Goal: Task Accomplishment & Management: Use online tool/utility

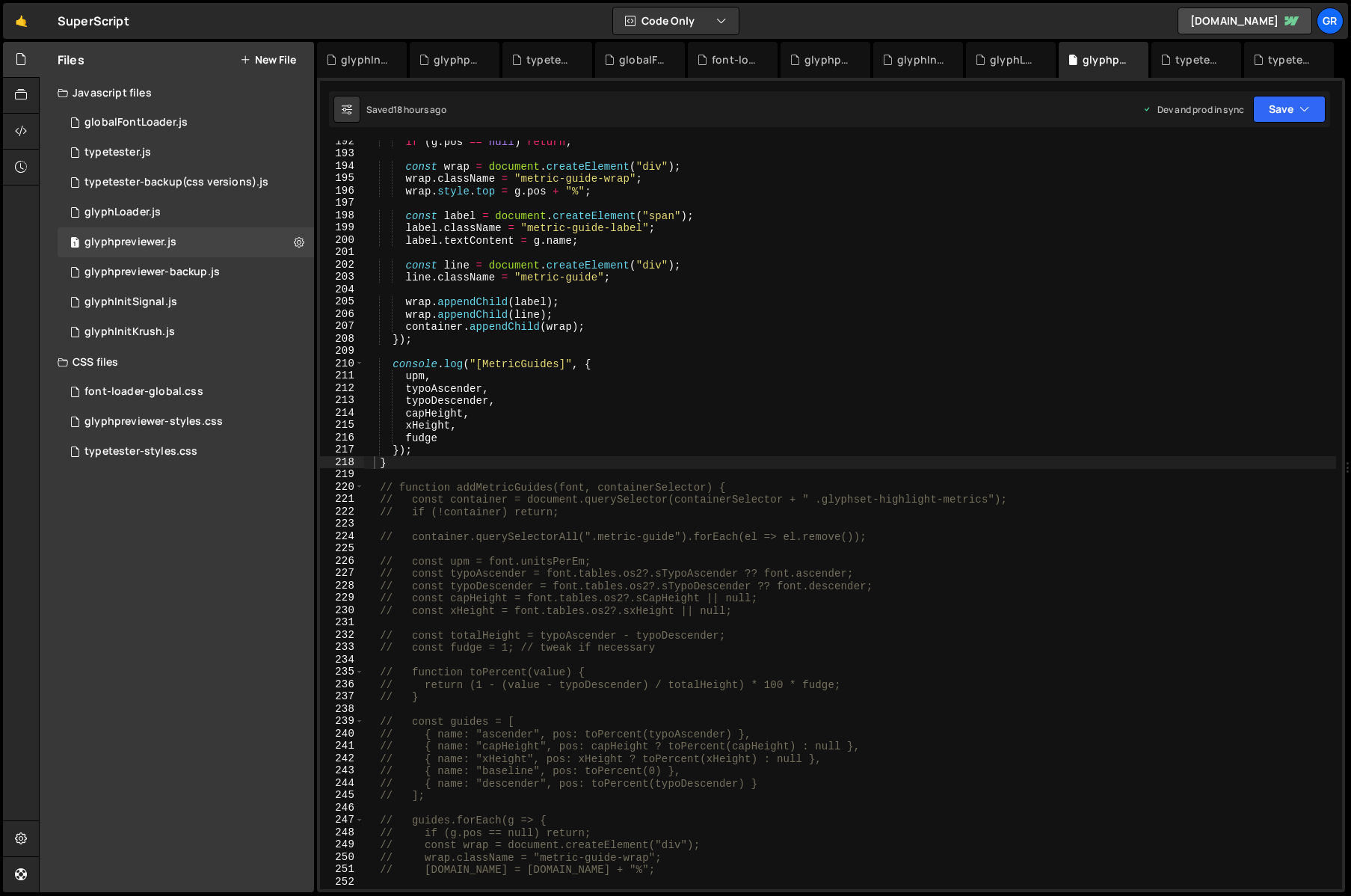
scroll to position [2367, 0]
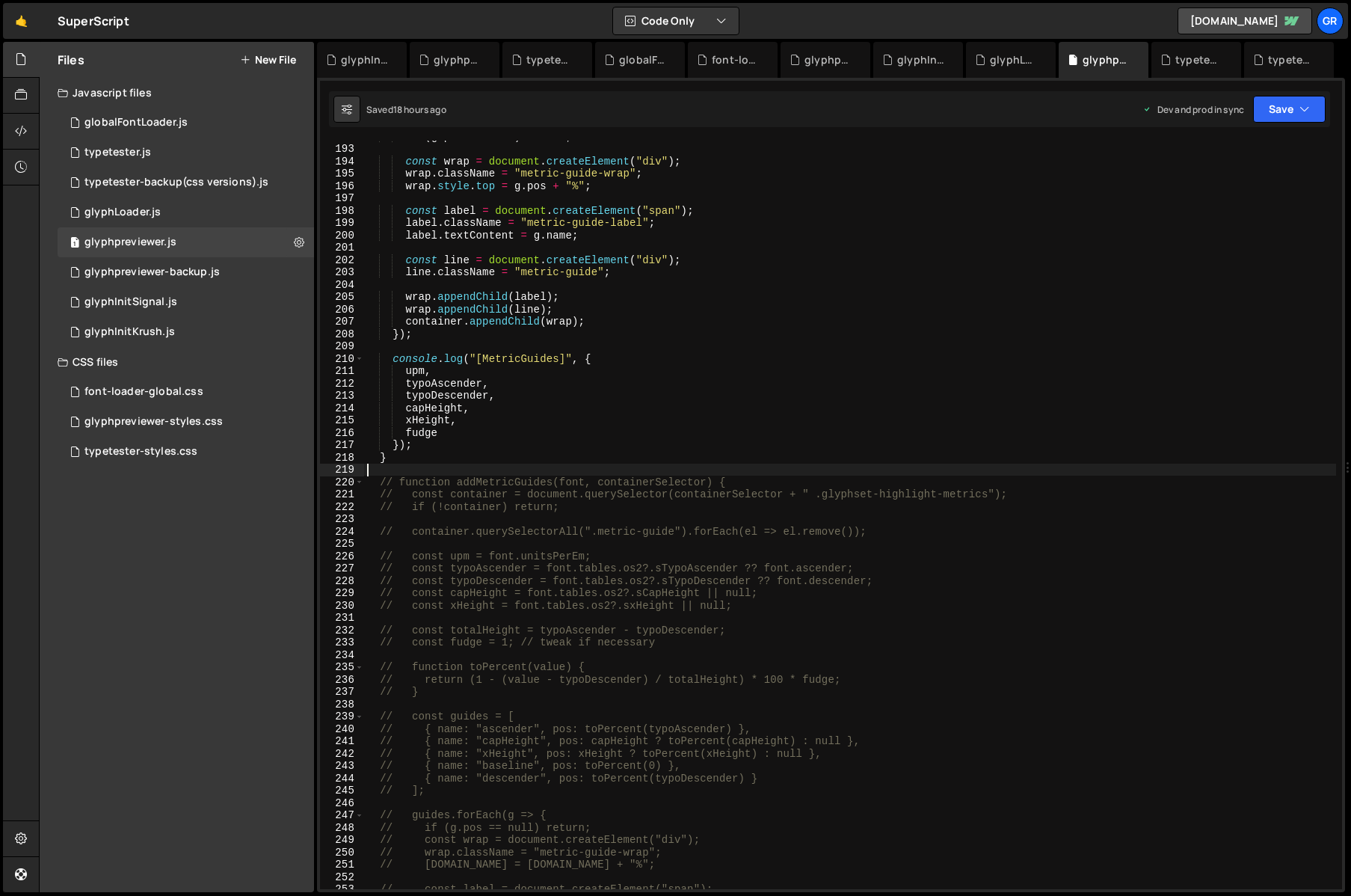
click at [386, 473] on div "if ( g . pos == null ) return ; const wrap = document . createElement ( "div" )…" at bounding box center [850, 516] width 972 height 773
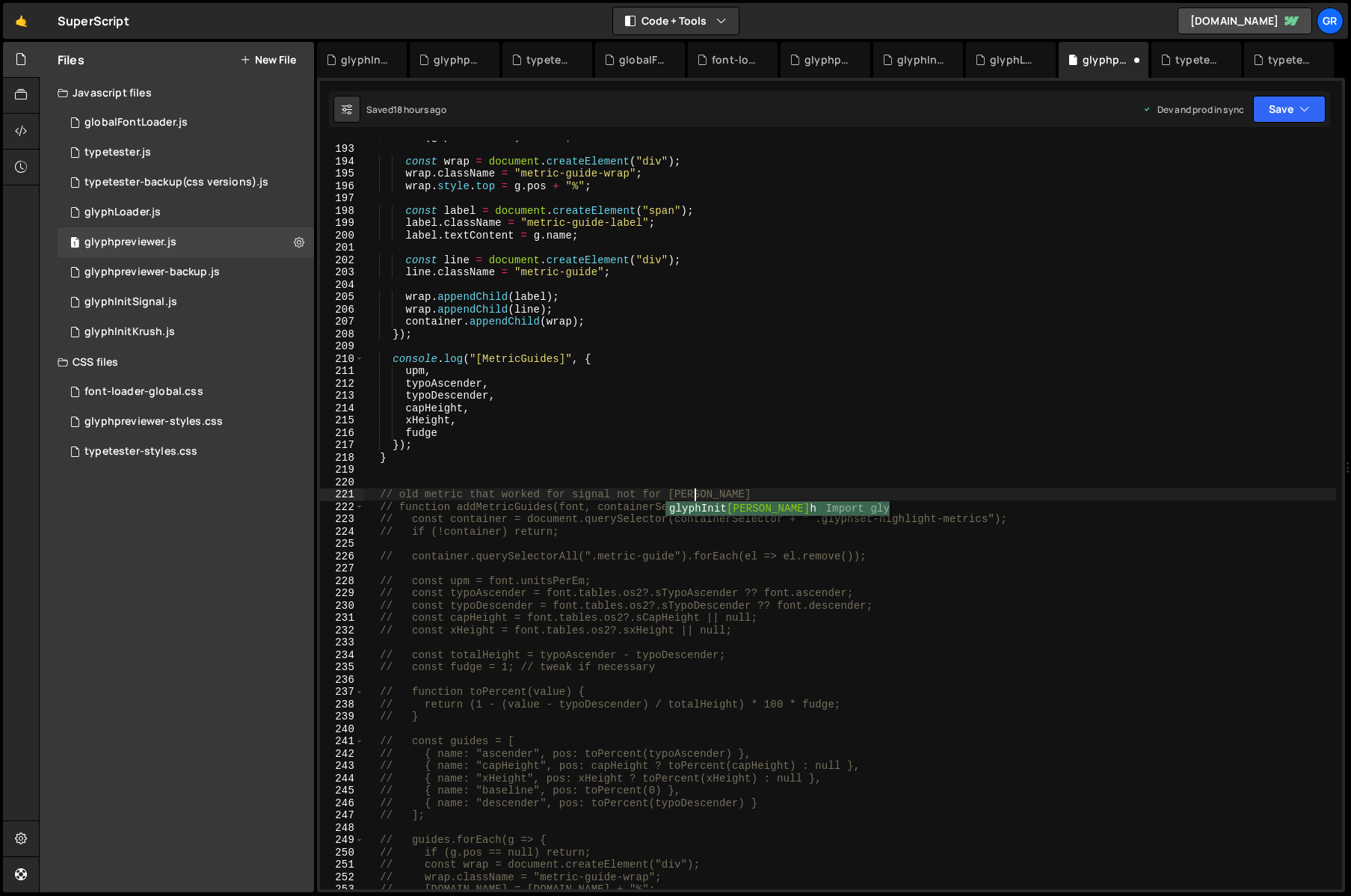
scroll to position [0, 22]
drag, startPoint x: 699, startPoint y: 494, endPoint x: 1147, endPoint y: 491, distance: 447.9
click at [1147, 491] on div "if ( g . pos == null ) return ; const wrap = document . createElement ( "div" )…" at bounding box center [850, 516] width 972 height 773
type textarea "// old metric that worked for signal not for krush"
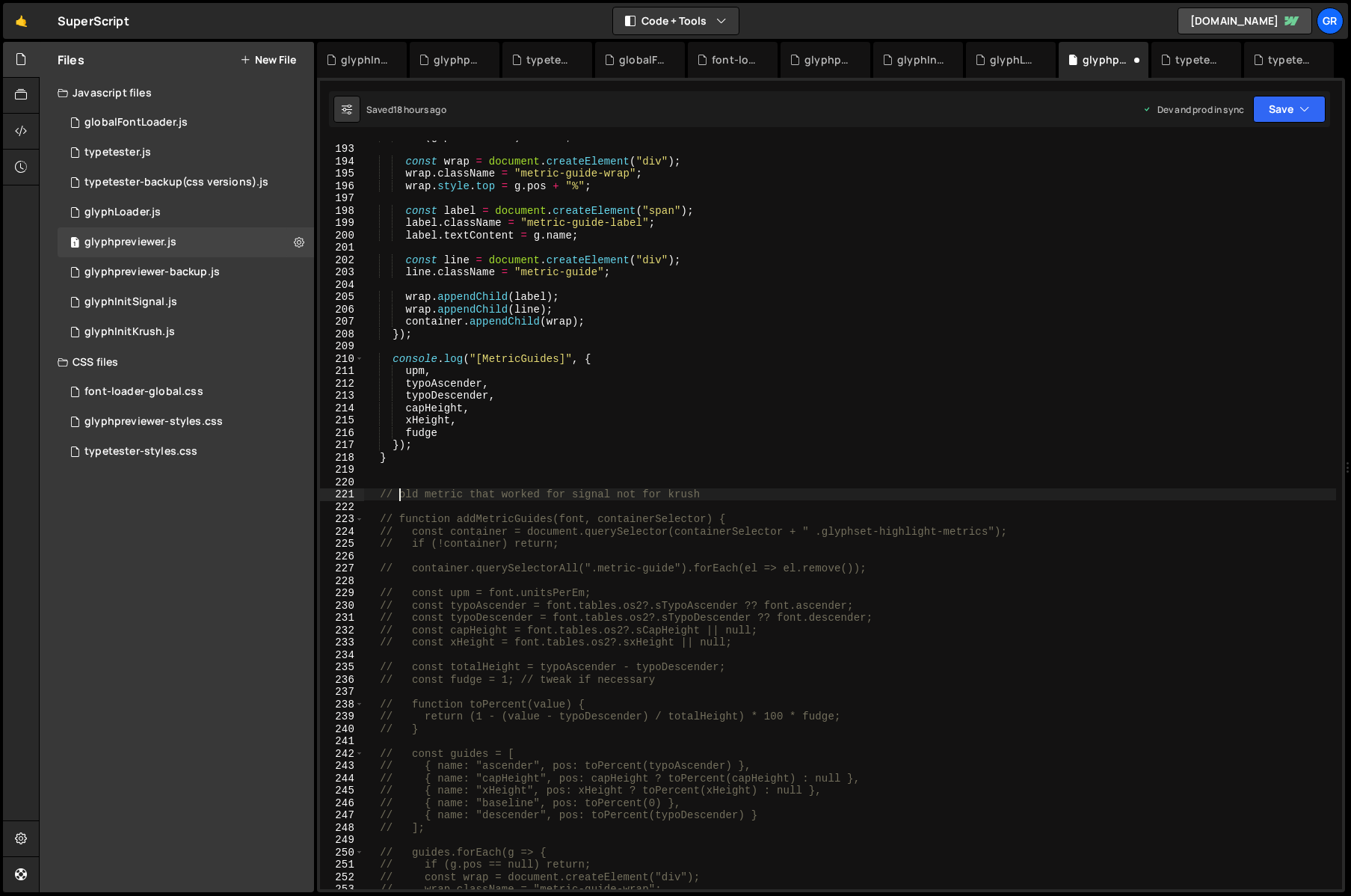
drag, startPoint x: 397, startPoint y: 494, endPoint x: 423, endPoint y: 486, distance: 27.2
click at [400, 493] on div "if ( g . pos == null ) return ; const wrap = document . createElement ( "div" )…" at bounding box center [850, 516] width 972 height 773
type textarea "// ------old metric that worked for signal not for krush"
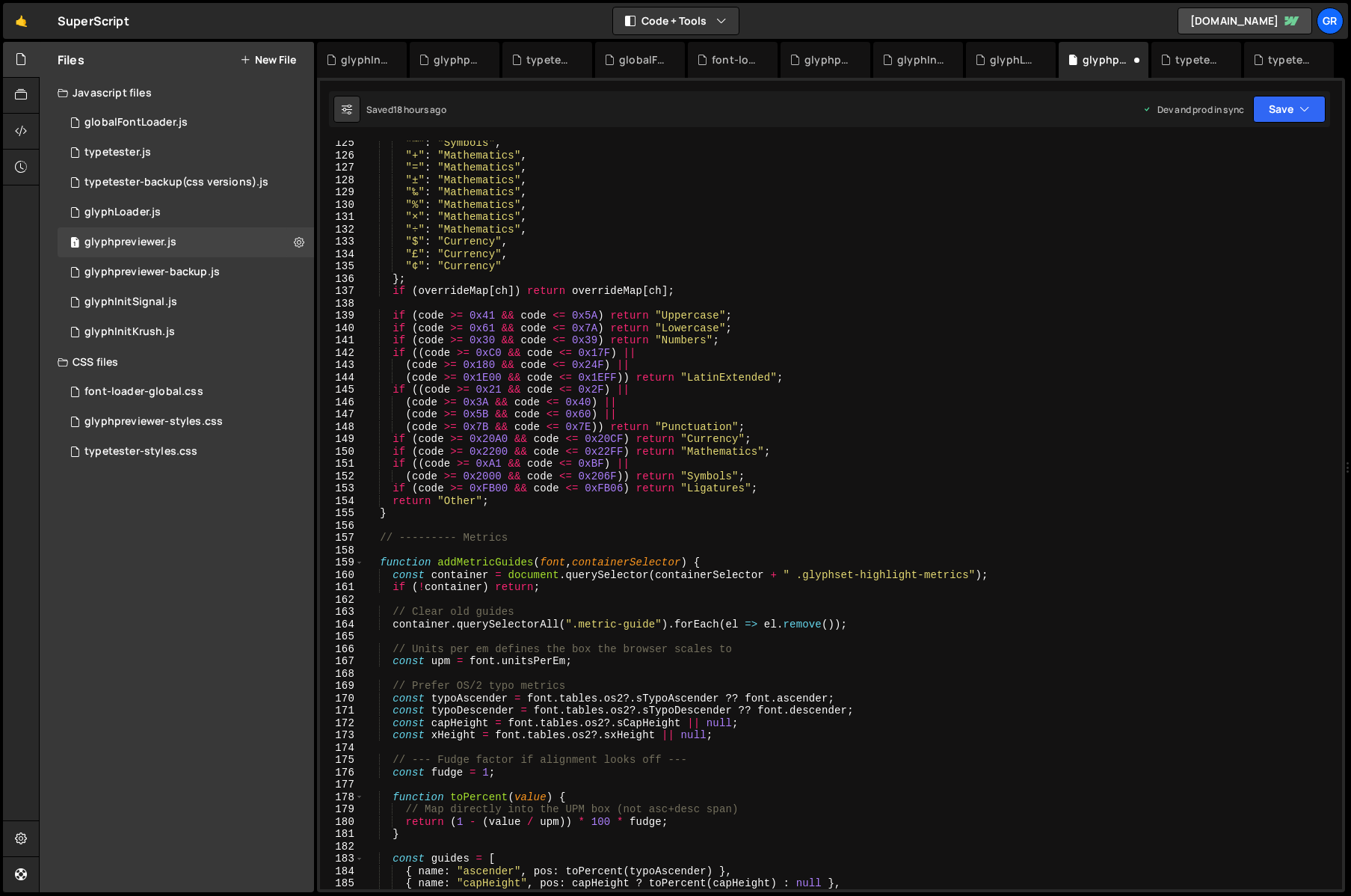
scroll to position [1543, 0]
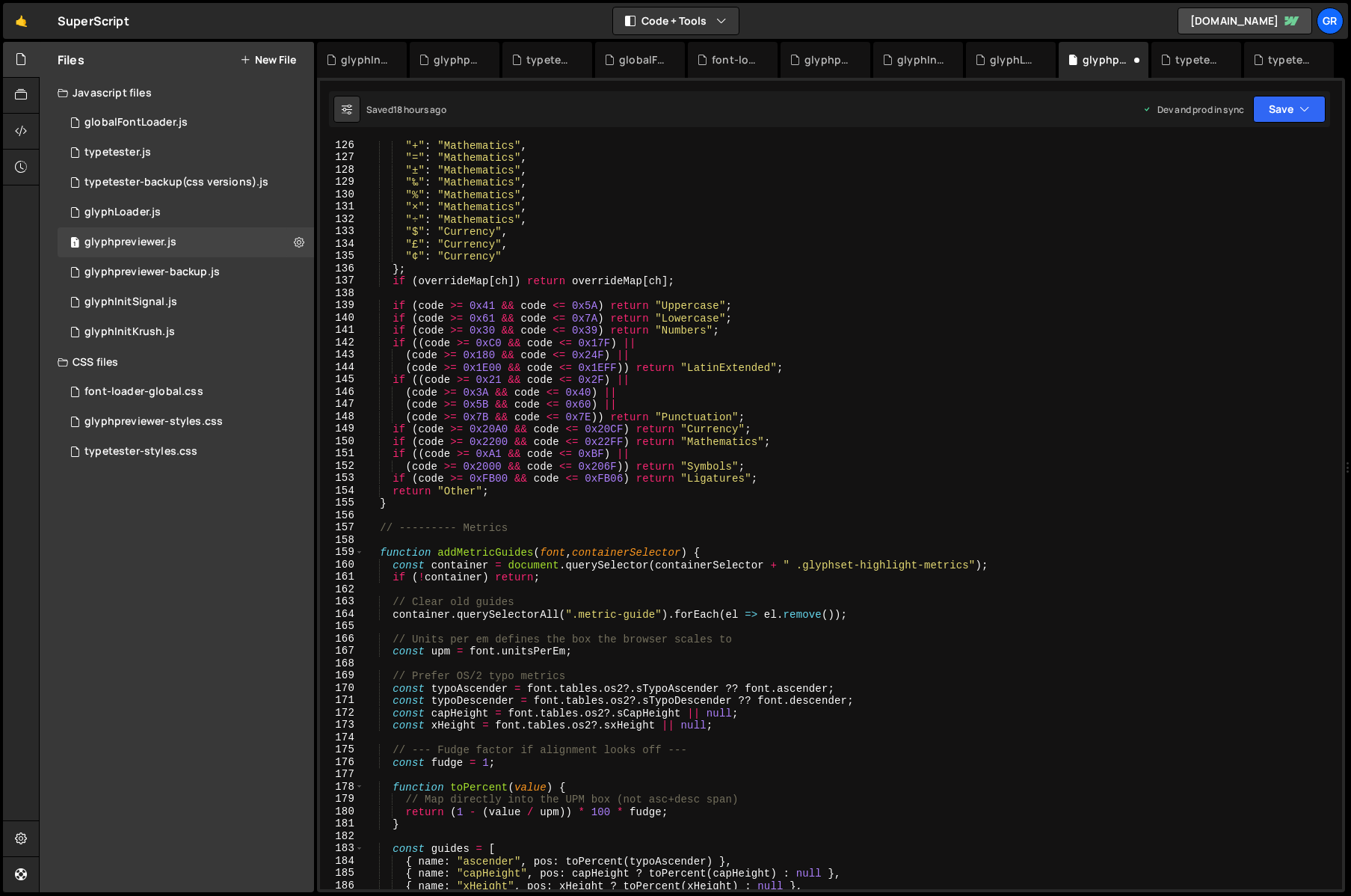
click at [379, 542] on div ""+" : "Mathematics" , "=" : "Mathematics" , "±" : "Mathematics" , "‰" : "Mathem…" at bounding box center [850, 525] width 972 height 773
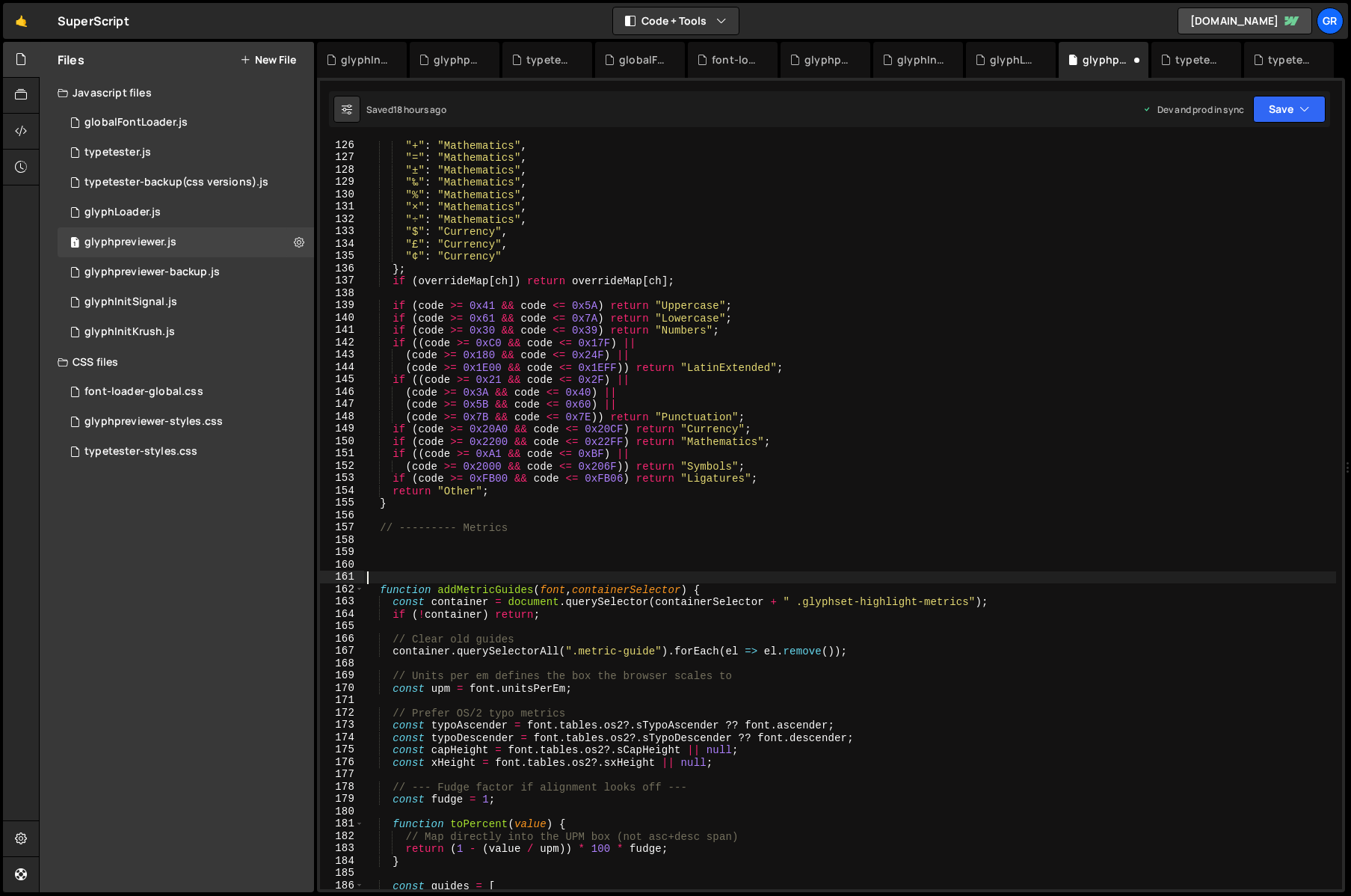
type textarea "function addMetricGuides(font, containerSelector) {"
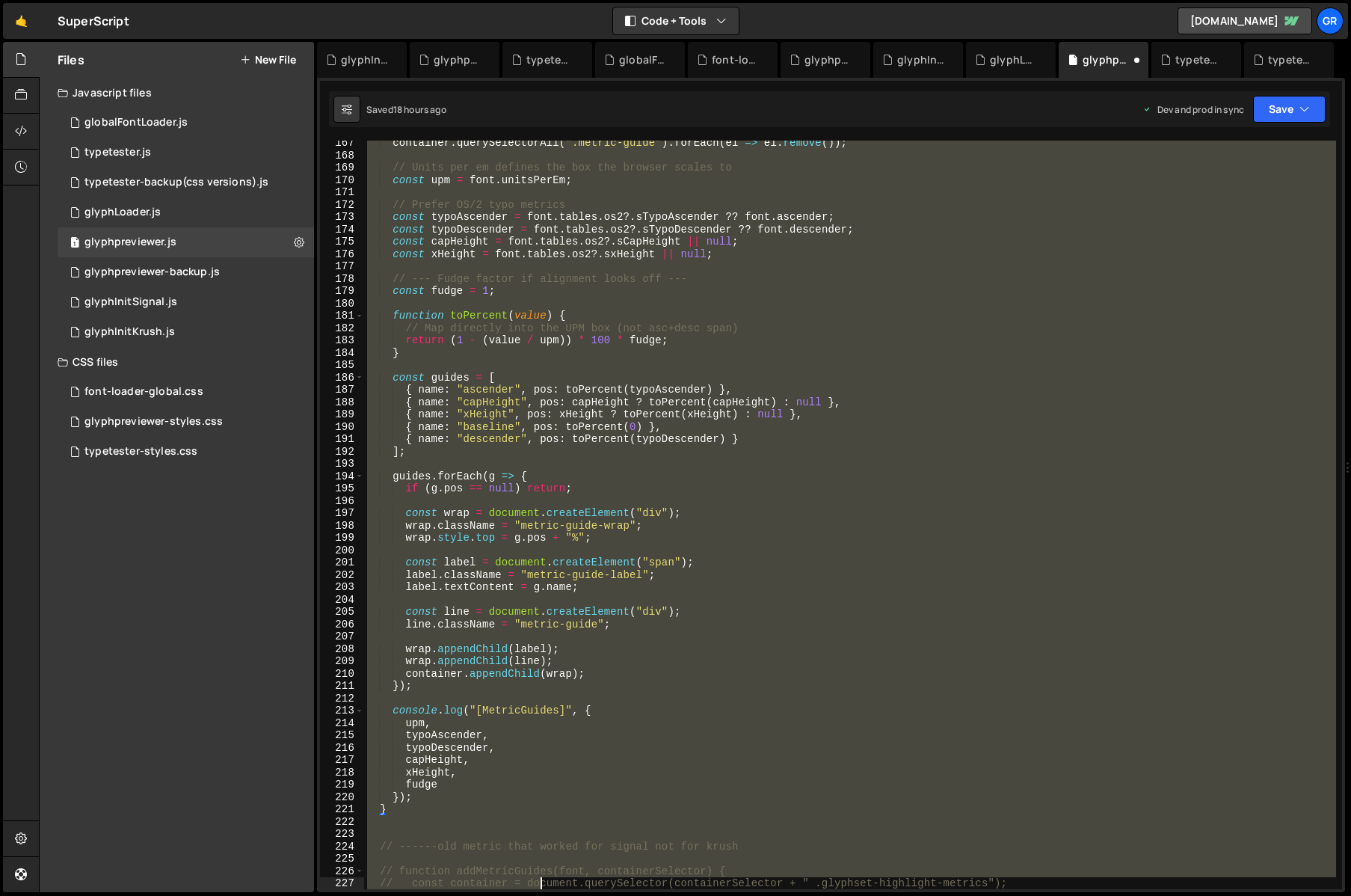
scroll to position [2200, 0]
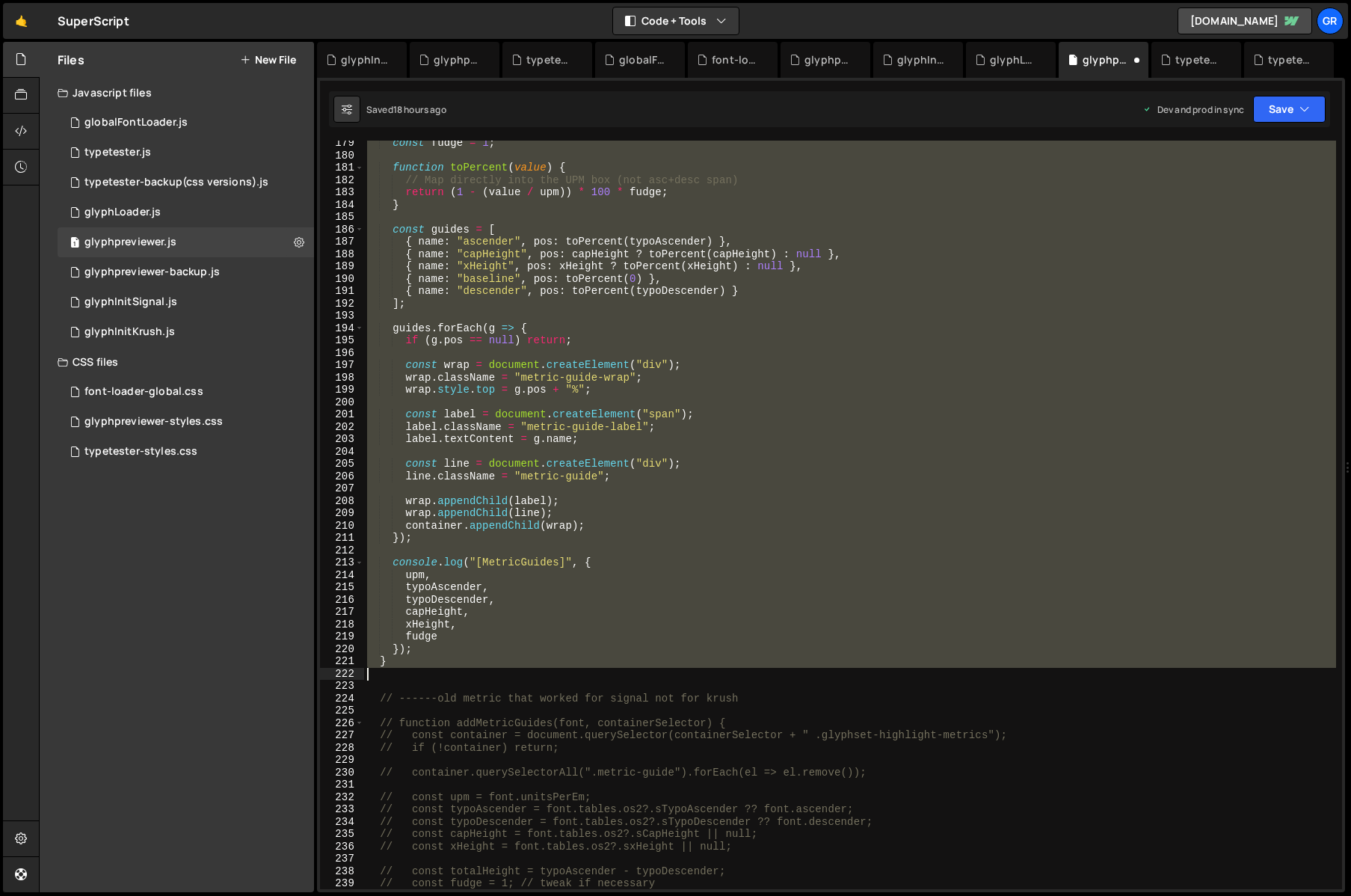
drag, startPoint x: 365, startPoint y: 577, endPoint x: 522, endPoint y: 675, distance: 185.5
click at [522, 675] on div "const fudge = 1 ; function toPercent ( value ) { // Map directly into the UPM b…" at bounding box center [850, 523] width 972 height 773
type textarea "// }"
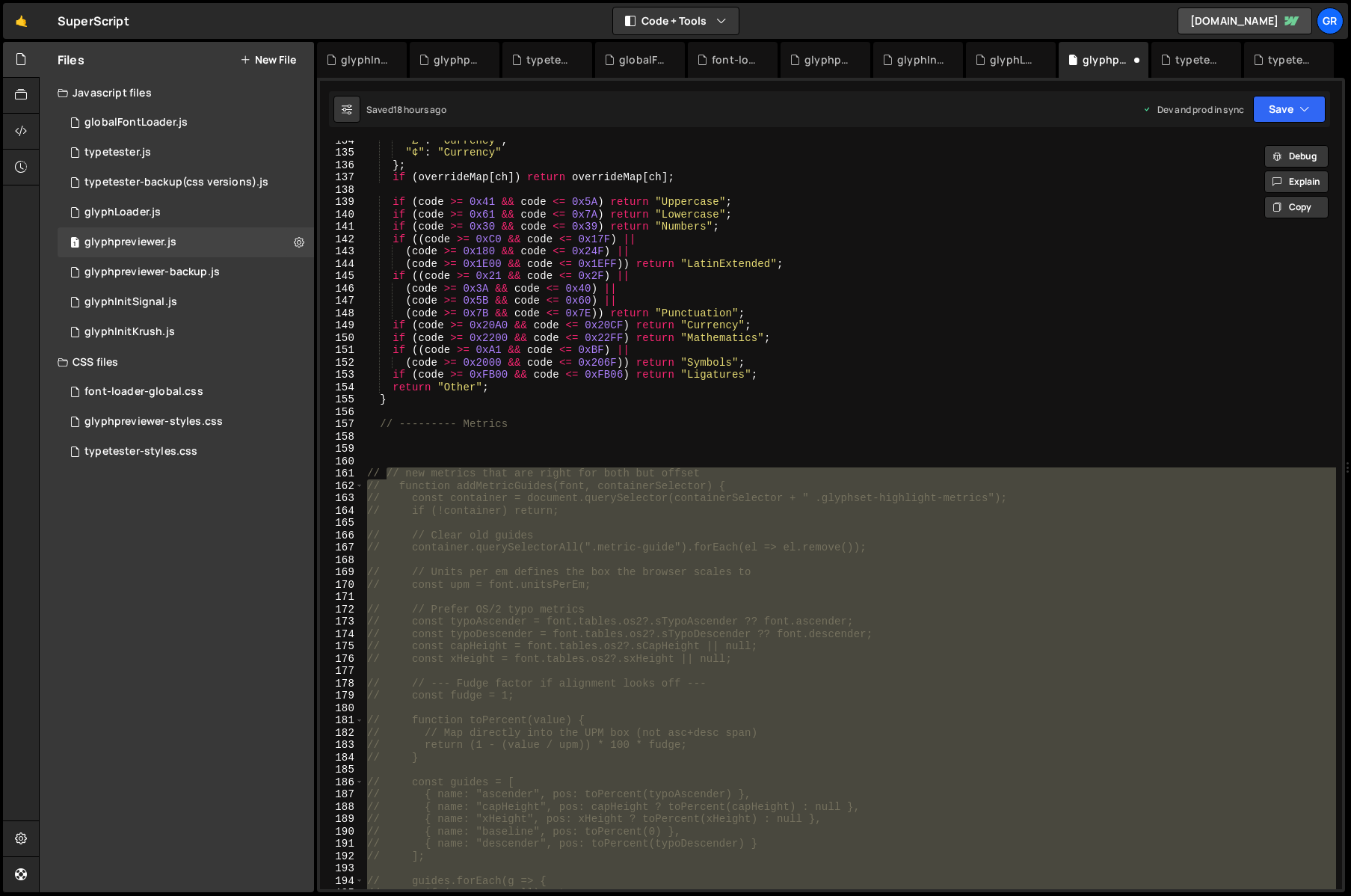
scroll to position [1647, 0]
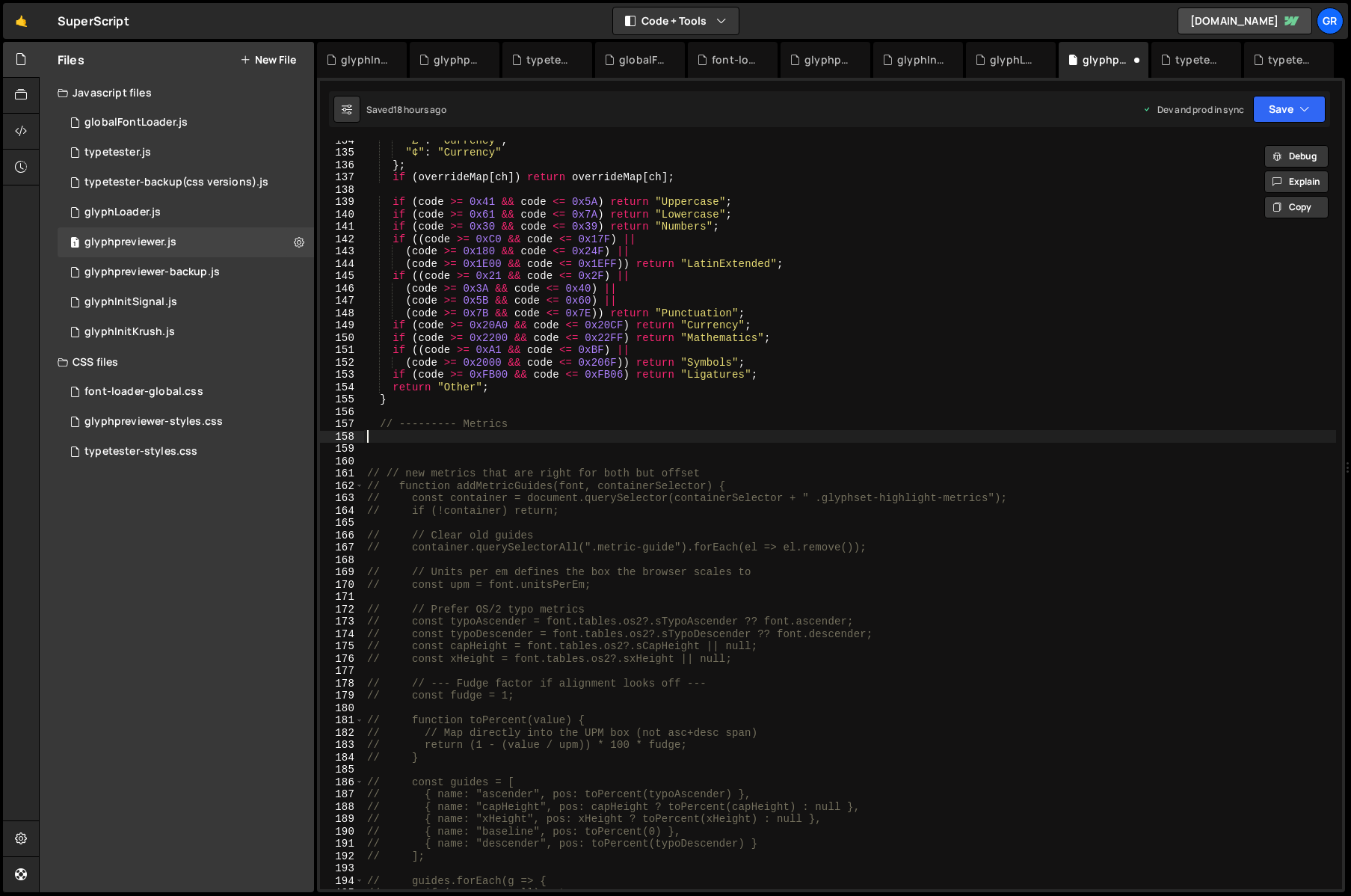
click at [461, 440] on div ""£" : "Currency" , "¢" : "Currency" } ; if ( overrideMap [ ch ]) return overrid…" at bounding box center [850, 520] width 972 height 773
paste textarea "}"
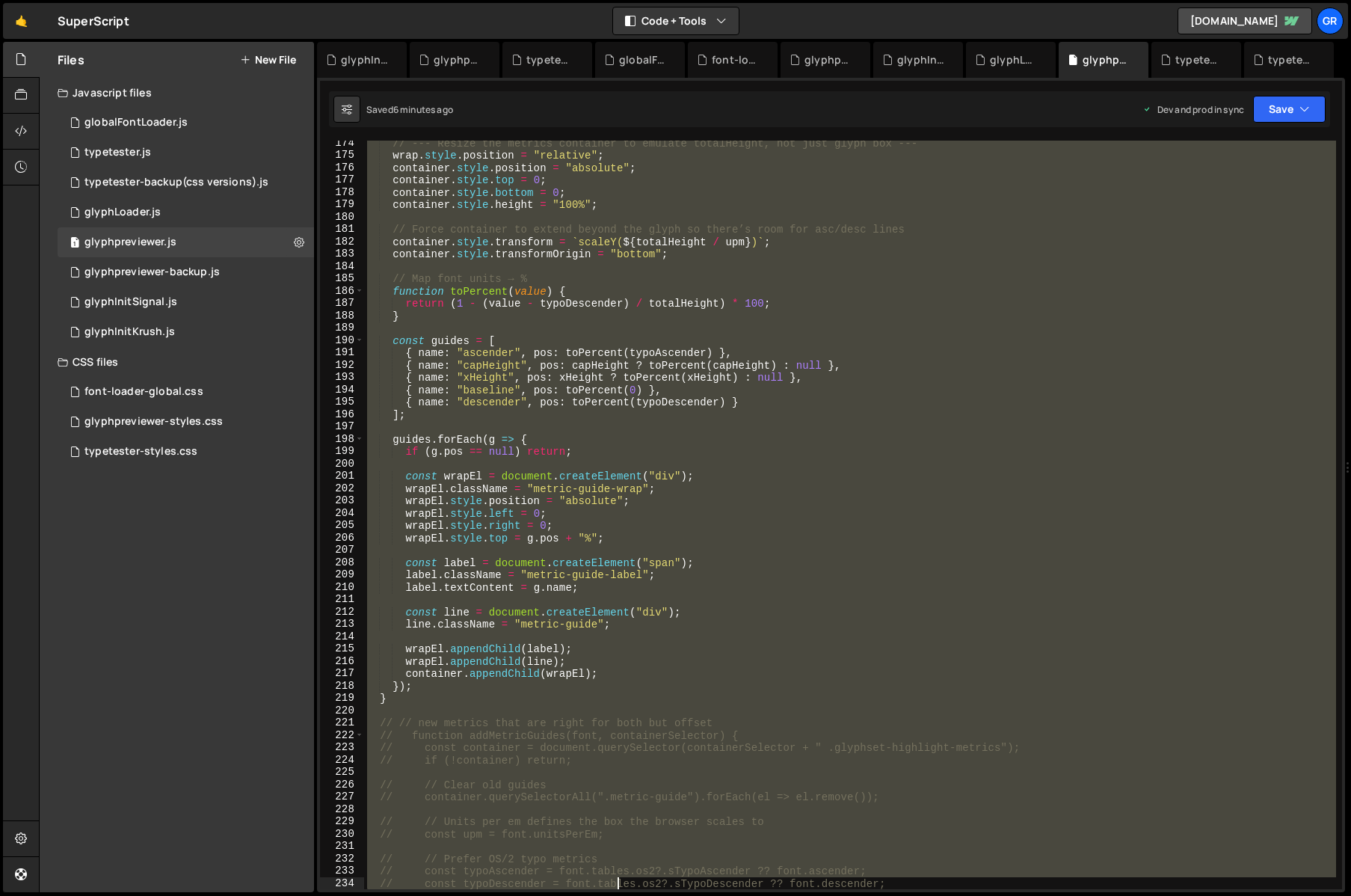
scroll to position [2299, 0]
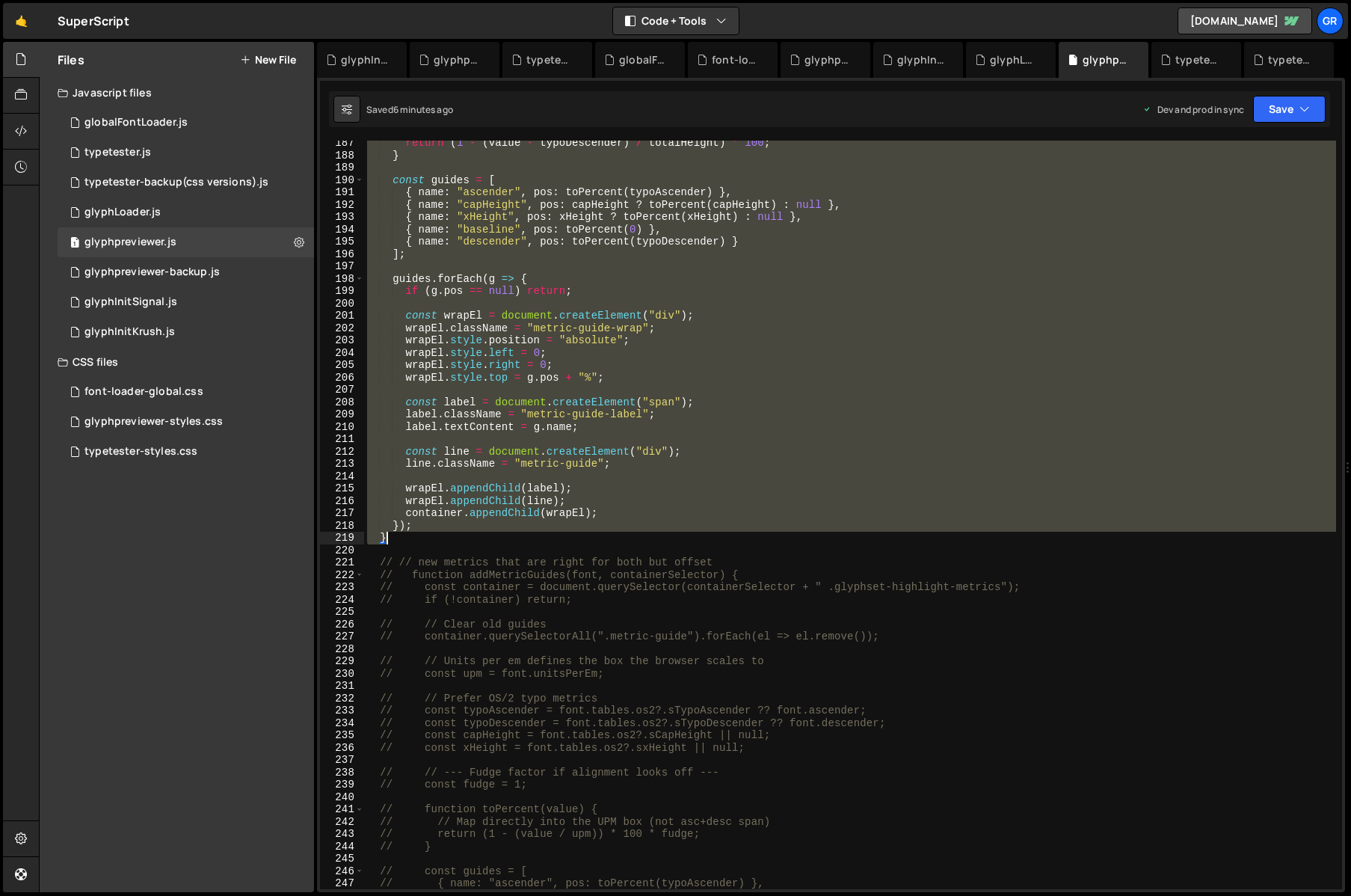
drag, startPoint x: 377, startPoint y: 171, endPoint x: 559, endPoint y: 540, distance: 411.0
click at [559, 540] on div "return ( 1 - ( value - typoDescender ) / totalHeight ) * 100 ; } const guides =…" at bounding box center [850, 523] width 972 height 773
paste textarea
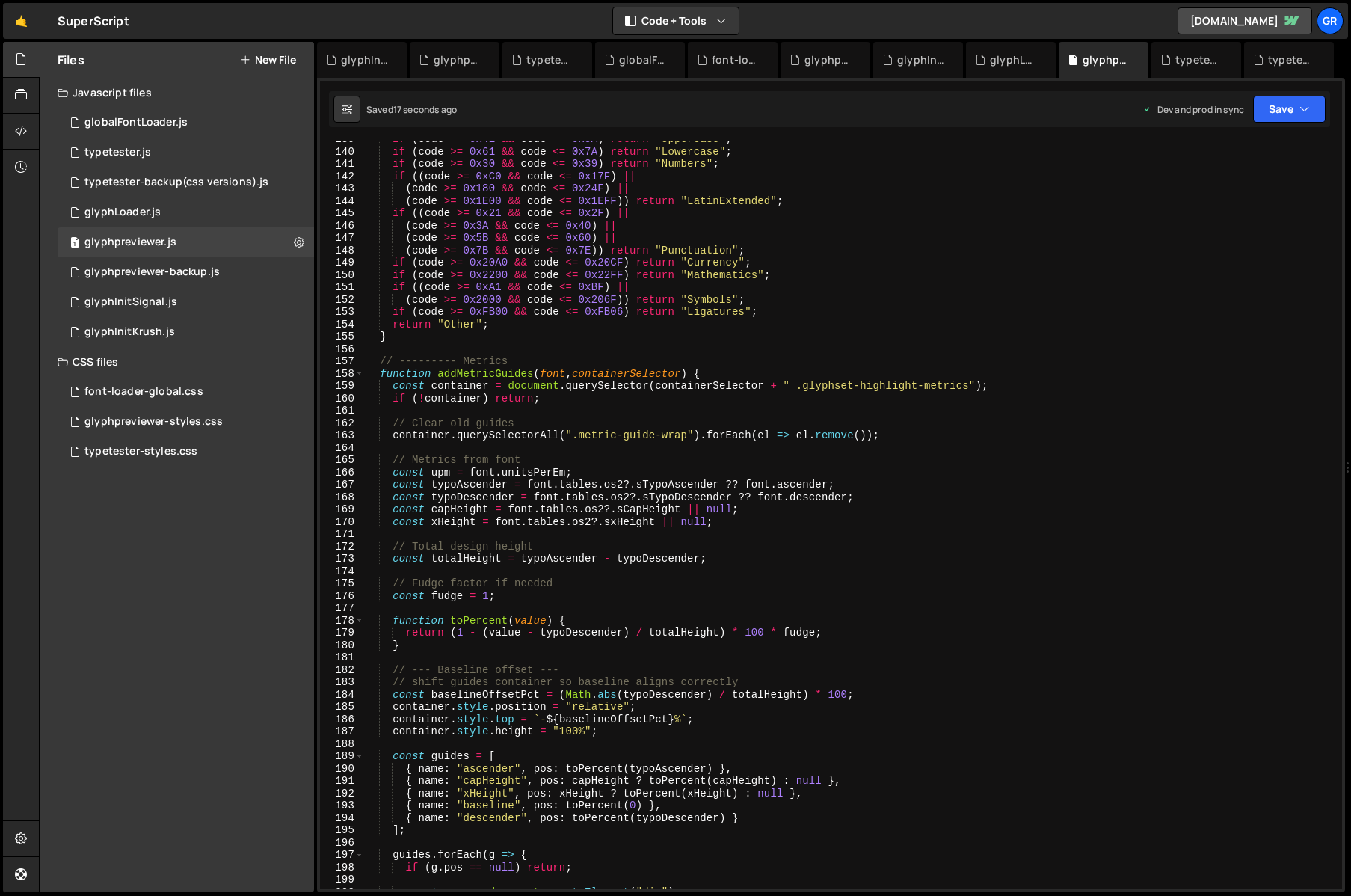
scroll to position [1707, 0]
click at [387, 383] on div "if ( code >= 0x41 && code <= 0x5A ) return "Uppercase" ; if ( code >= 0x61 && c…" at bounding box center [850, 523] width 972 height 773
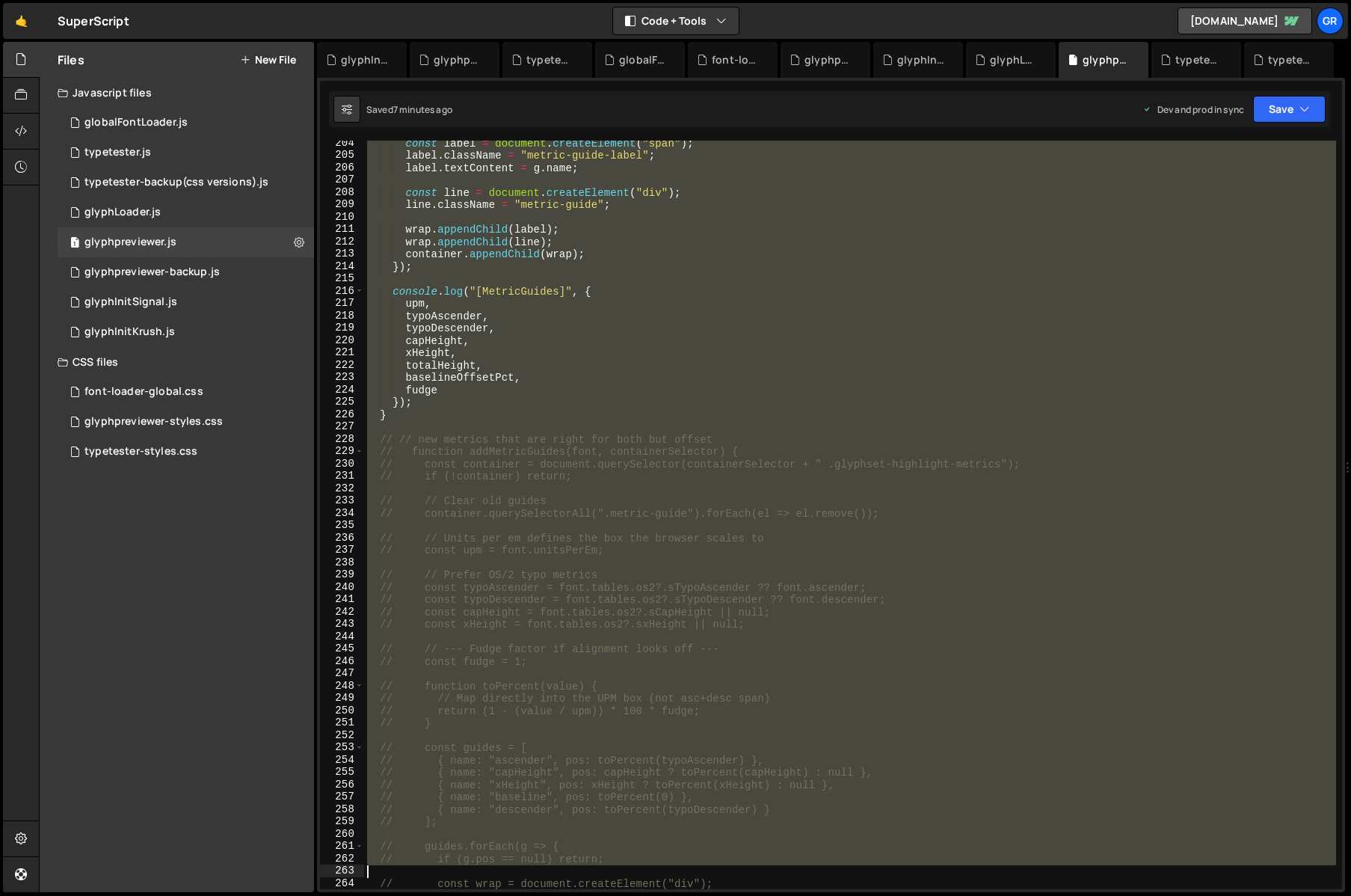
scroll to position [2509, 0]
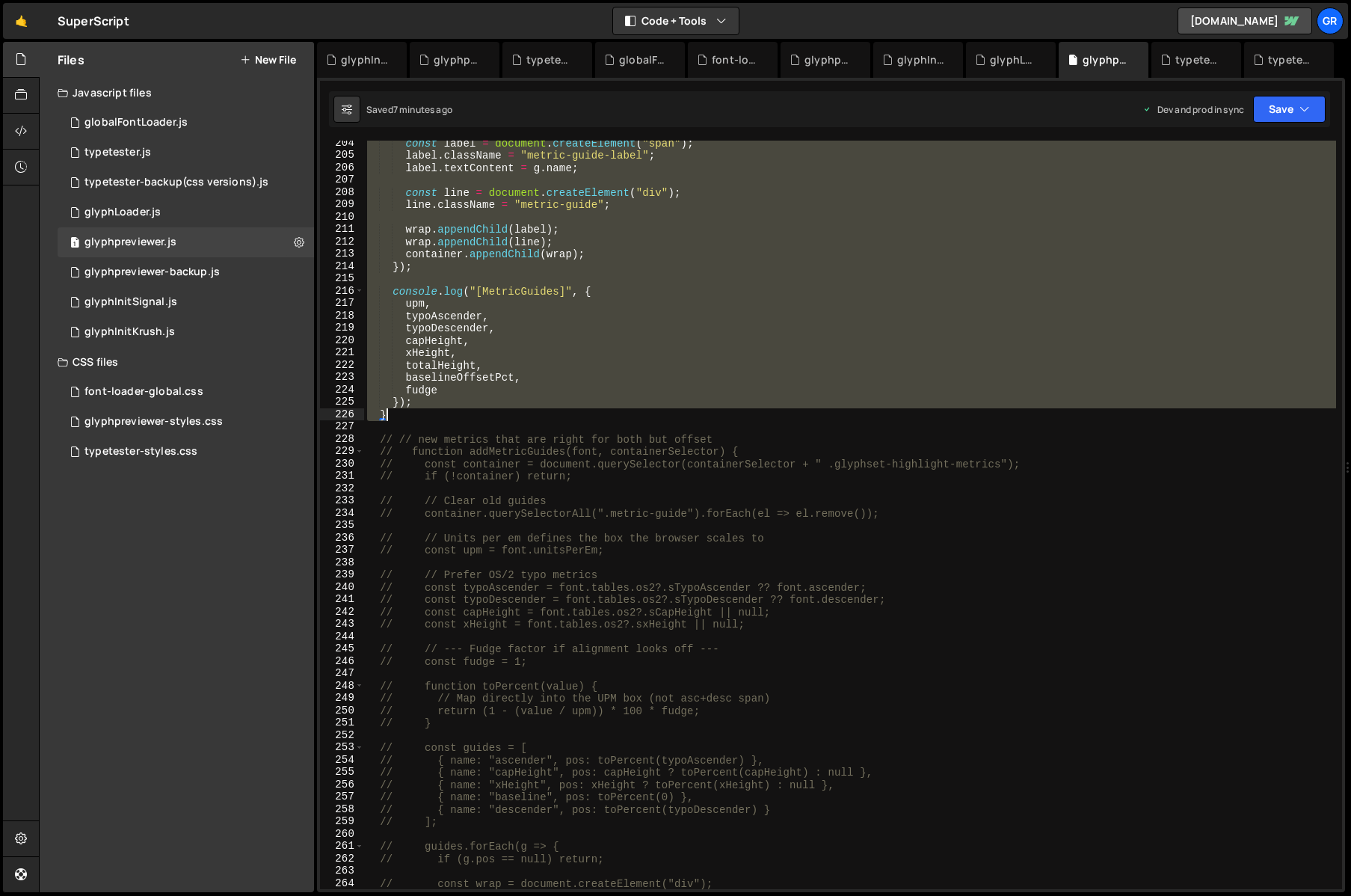
drag, startPoint x: 381, startPoint y: 381, endPoint x: 544, endPoint y: 411, distance: 165.0
click at [544, 411] on div "const label = document . createElement ( "span" ) ; label . className = "metric…" at bounding box center [850, 523] width 972 height 773
paste textarea
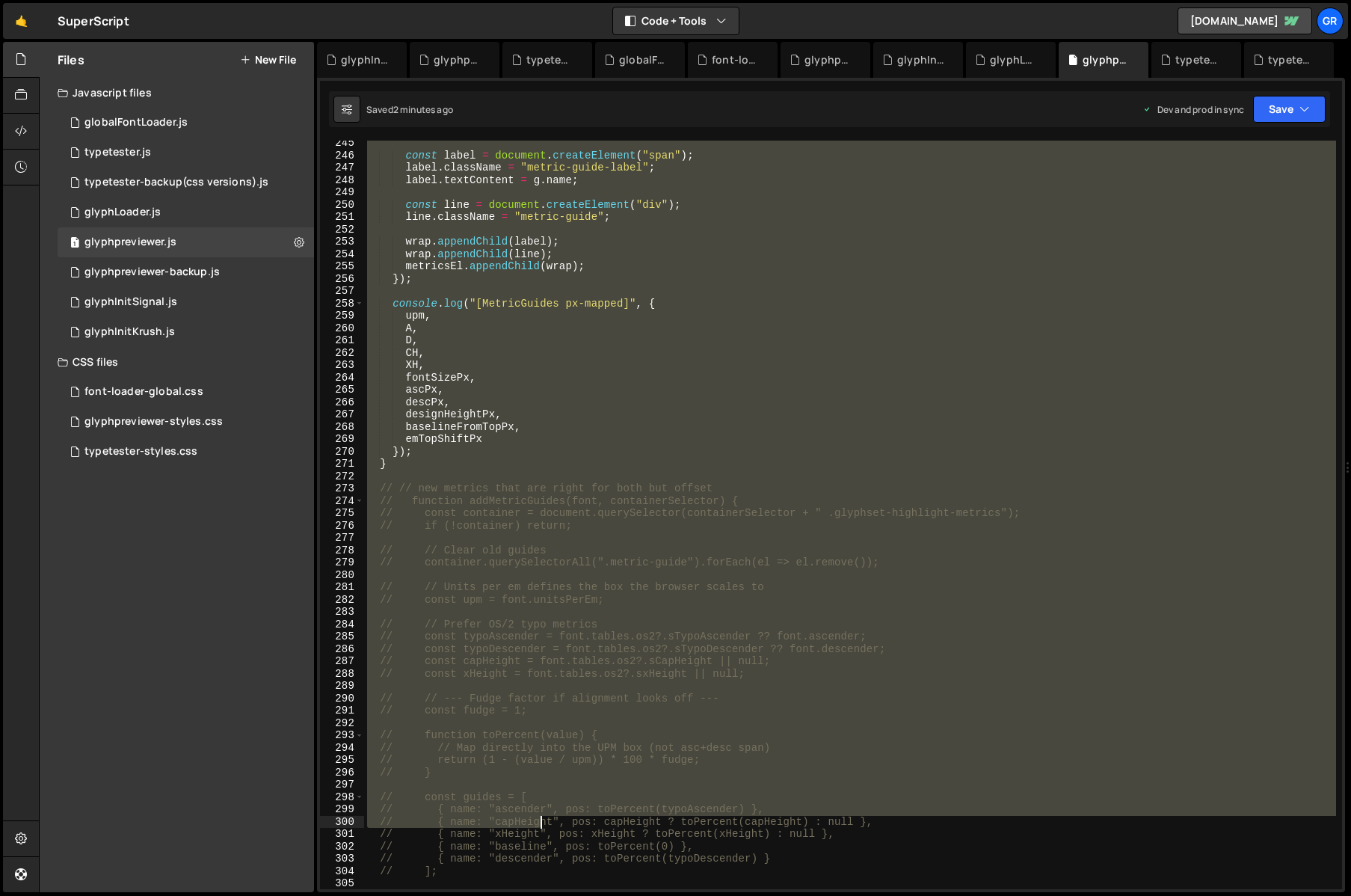
scroll to position [3014, 0]
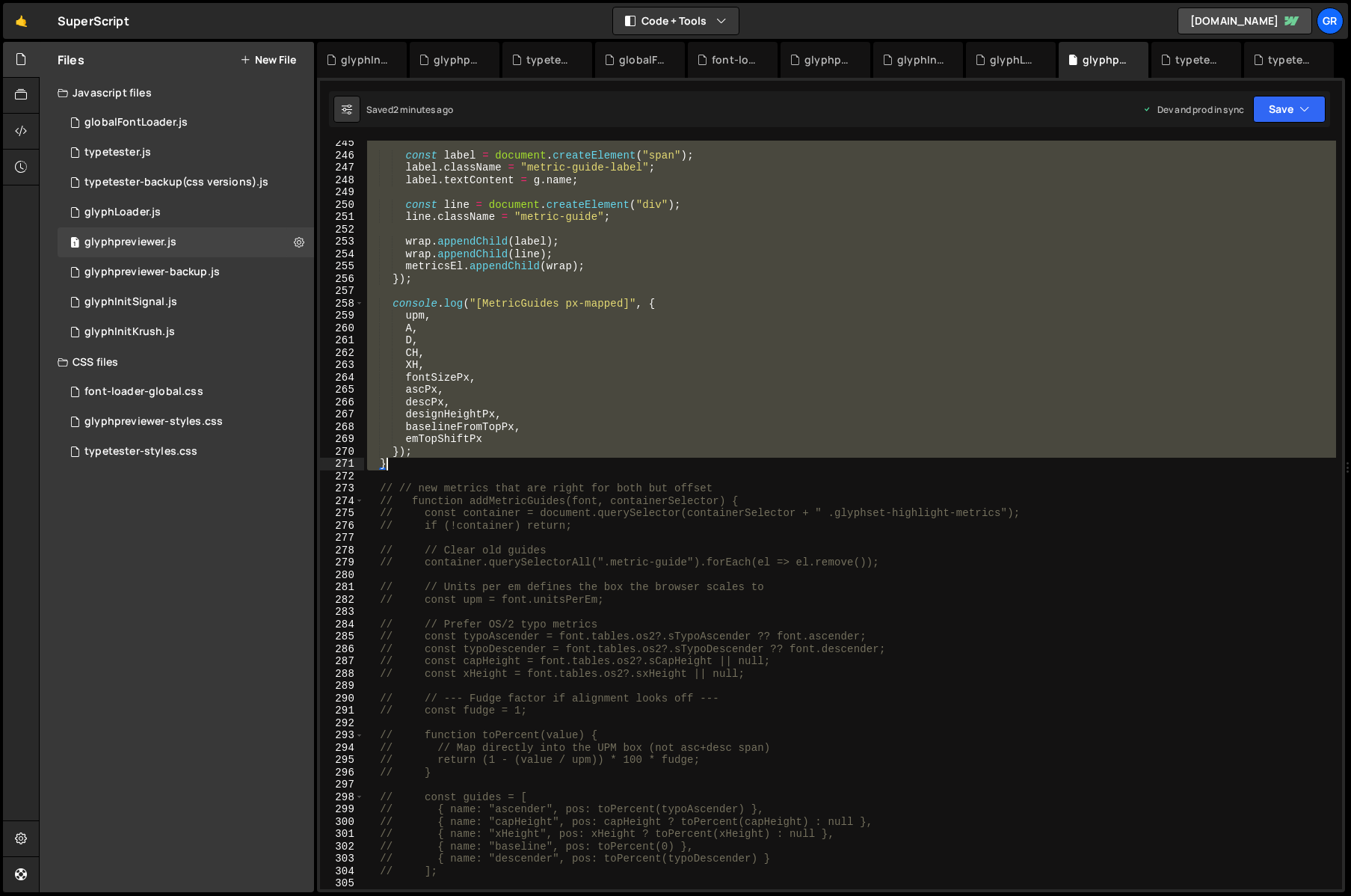
drag, startPoint x: 372, startPoint y: 298, endPoint x: 441, endPoint y: 466, distance: 181.8
click at [441, 466] on div "const label = document . createElement ( "span" ) ; label . className = "metric…" at bounding box center [850, 523] width 972 height 773
paste textarea
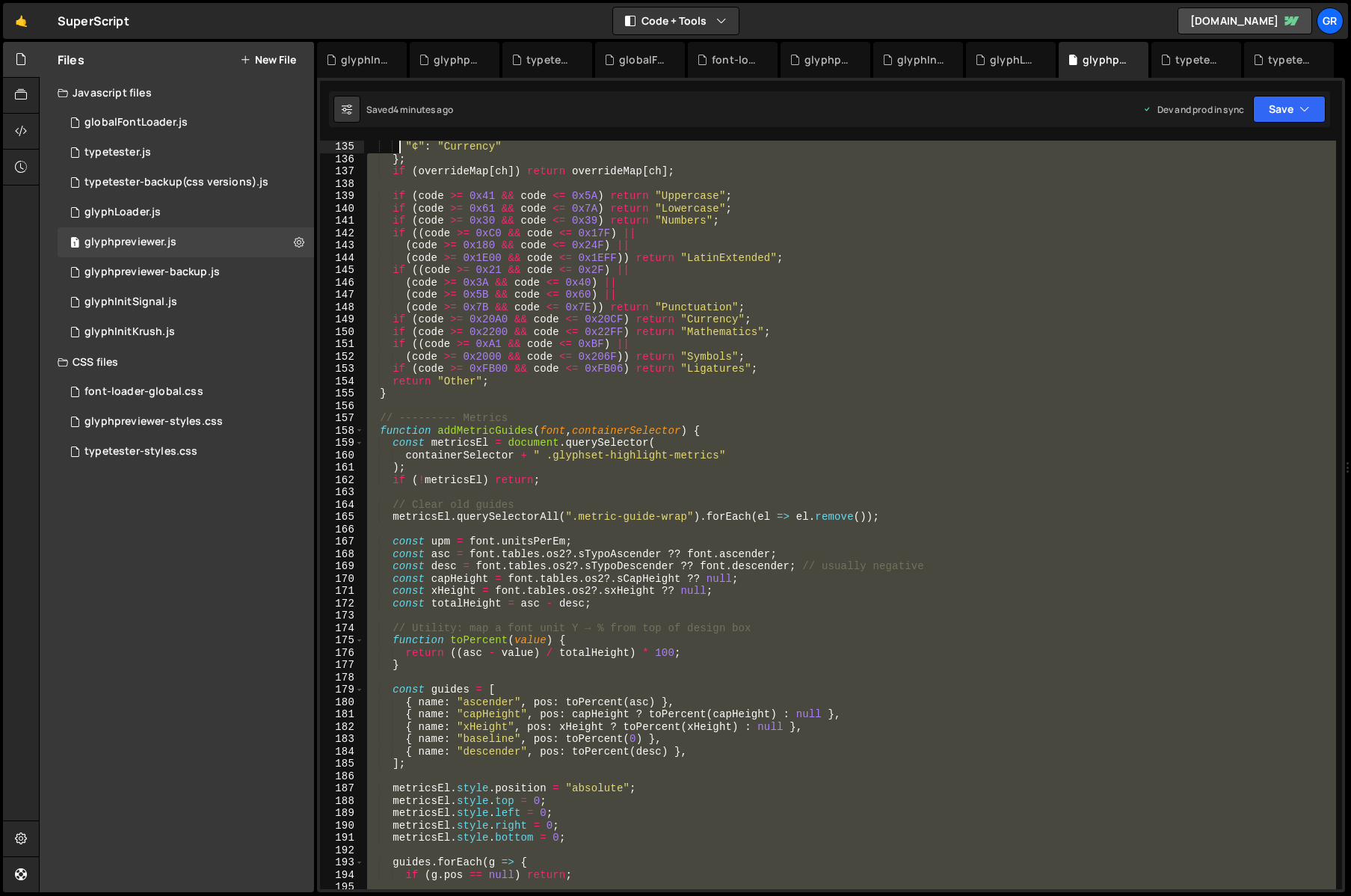
scroll to position [1641, 0]
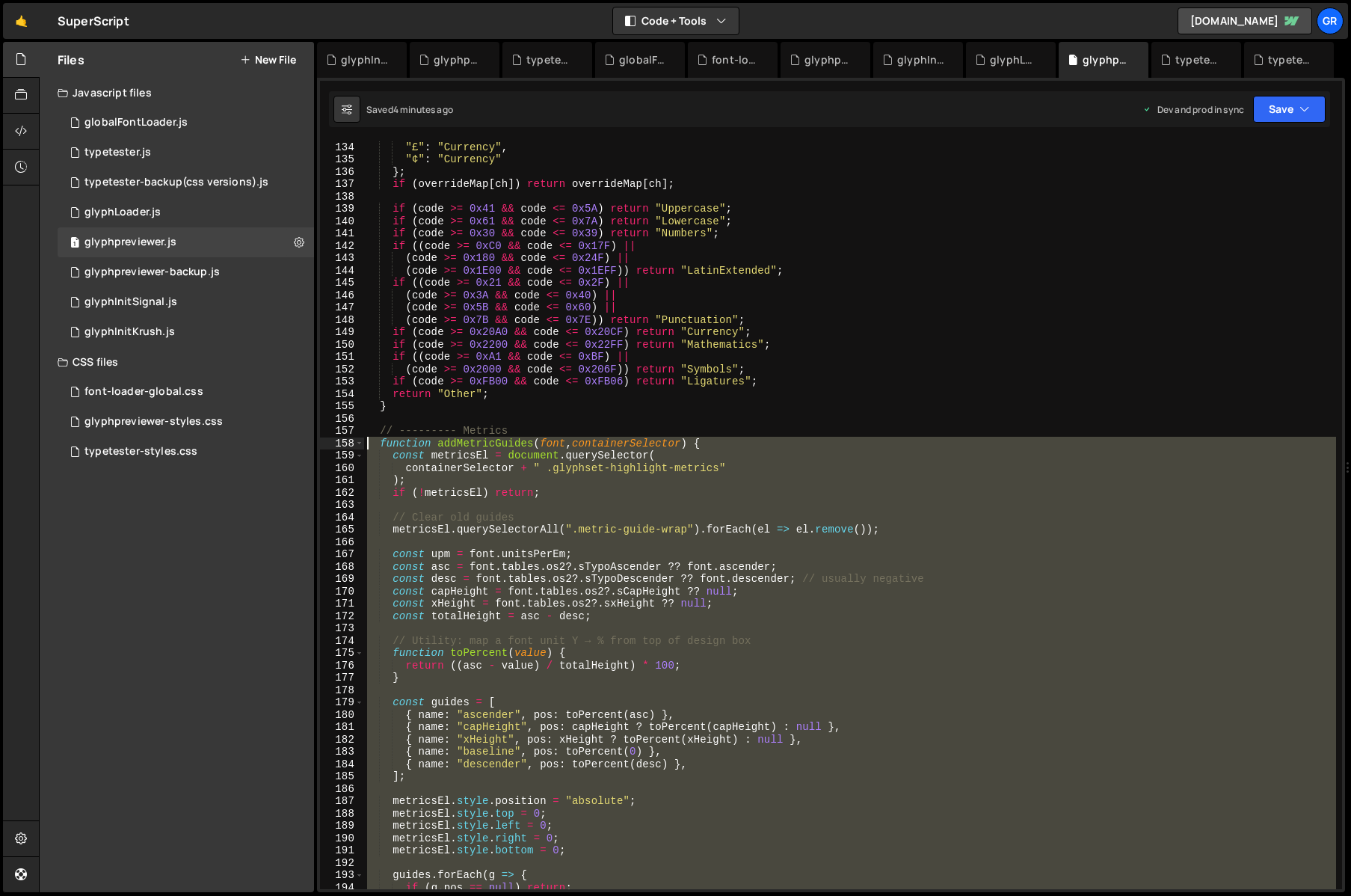
drag, startPoint x: 400, startPoint y: 455, endPoint x: 368, endPoint y: 441, distance: 35.2
click at [368, 441] on div ""£" : "Currency" , "¢" : "Currency" } ; if ( overrideMap [ ch ]) return overrid…" at bounding box center [850, 527] width 972 height 773
type textarea "function addMetricGuides(font, containerSelector) { const metricsEl = document.…"
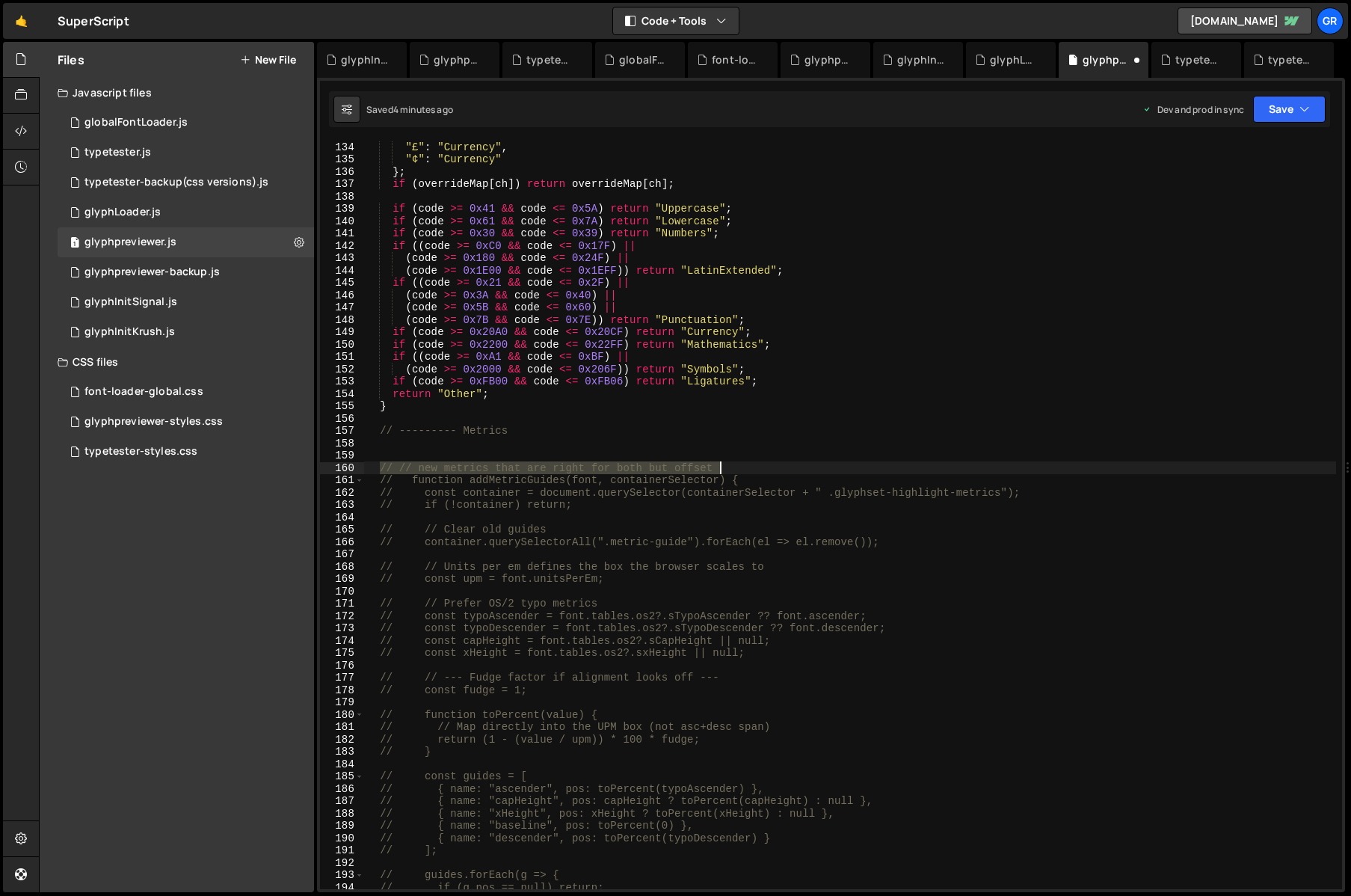
drag, startPoint x: 378, startPoint y: 466, endPoint x: 747, endPoint y: 464, distance: 368.7
click at [747, 464] on div ""£" : "Currency" , "¢" : "Currency" } ; if ( overrideMap [ ch ]) return overrid…" at bounding box center [850, 527] width 972 height 773
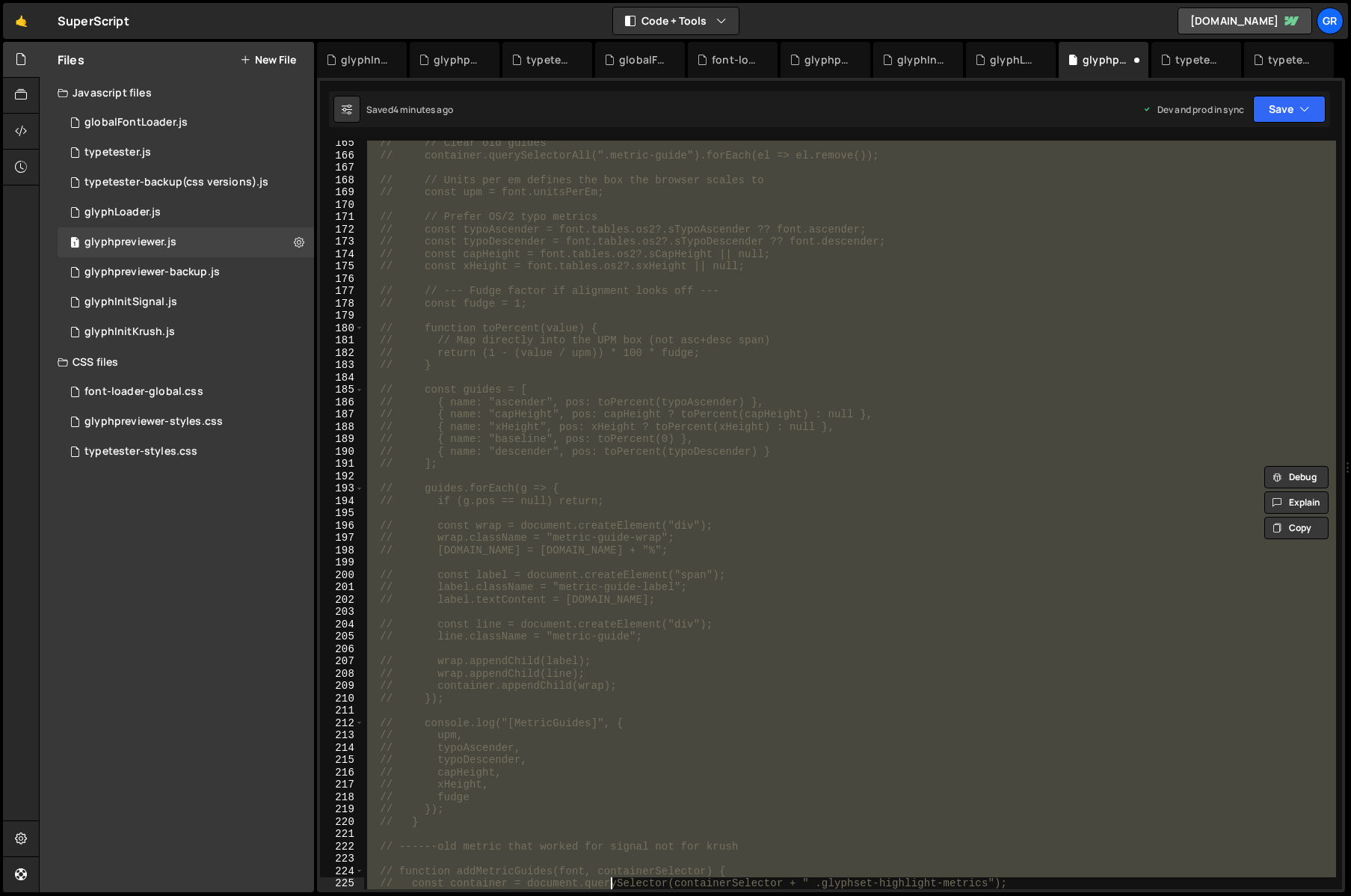
scroll to position [2065, 0]
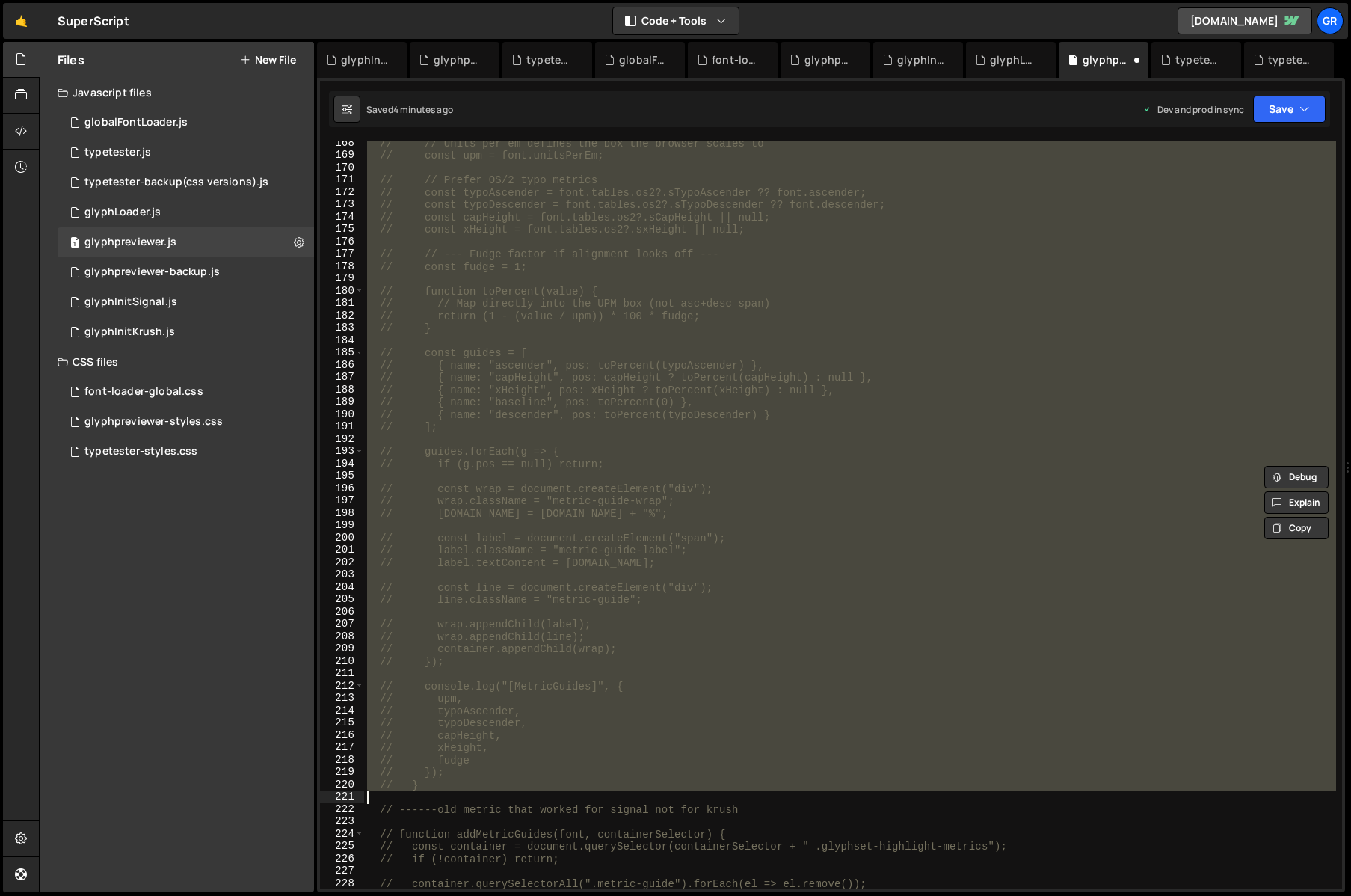
drag, startPoint x: 372, startPoint y: 479, endPoint x: 523, endPoint y: 796, distance: 351.2
click at [523, 796] on div "// // Units per em defines the box the browser scales to // const upm = font.un…" at bounding box center [850, 523] width 972 height 773
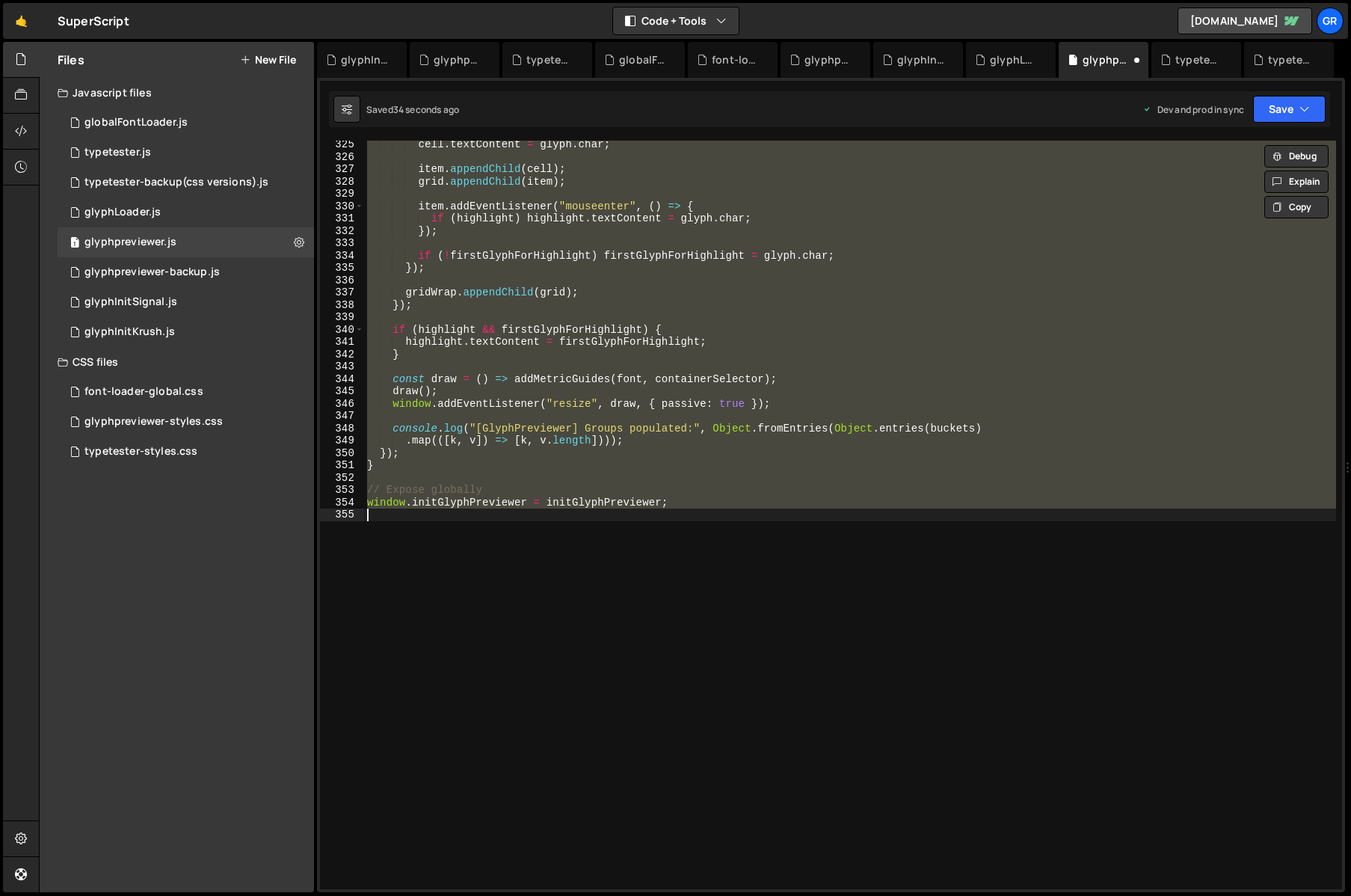
type textarea "// }); // }"
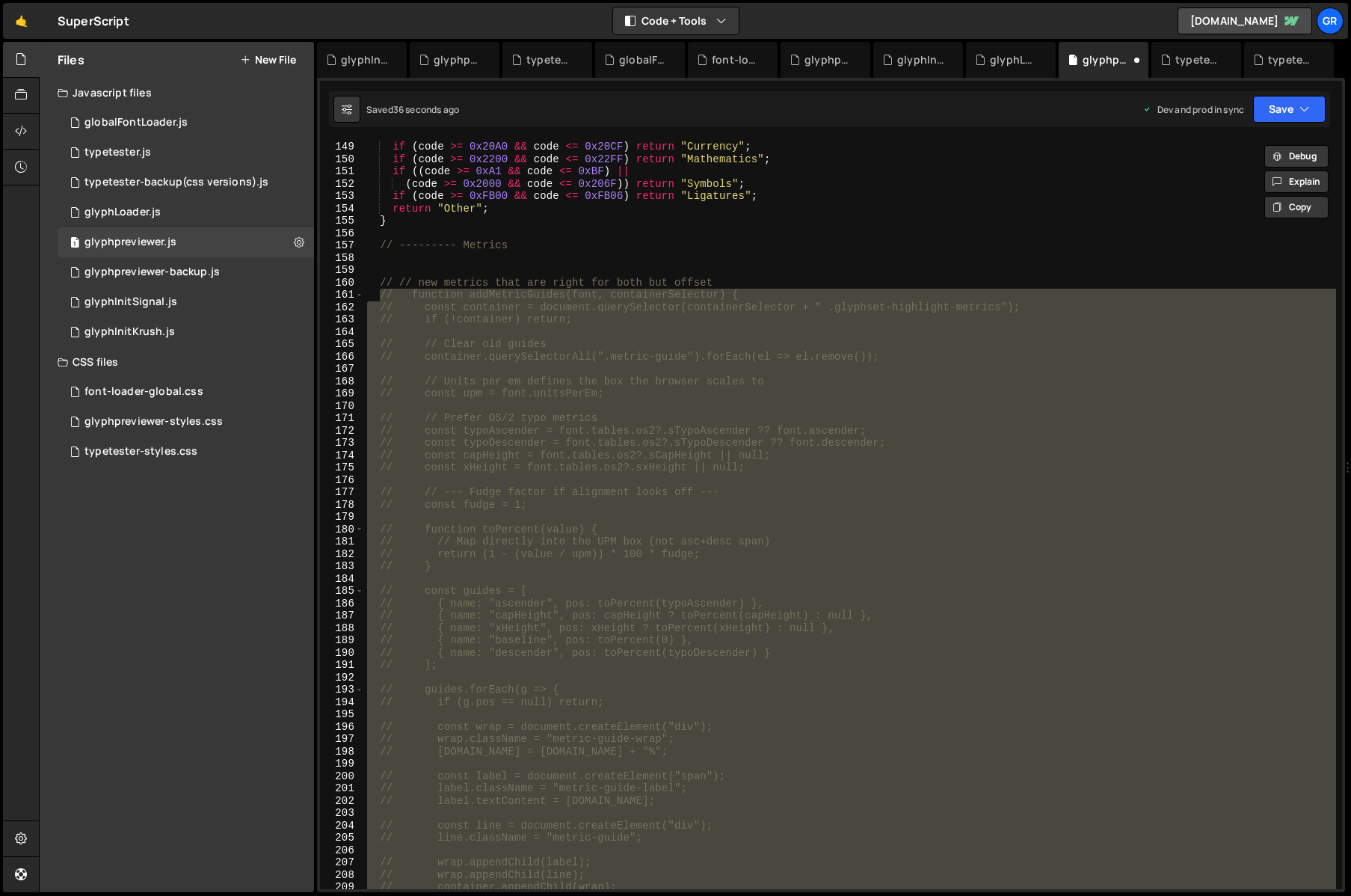
scroll to position [1691, 0]
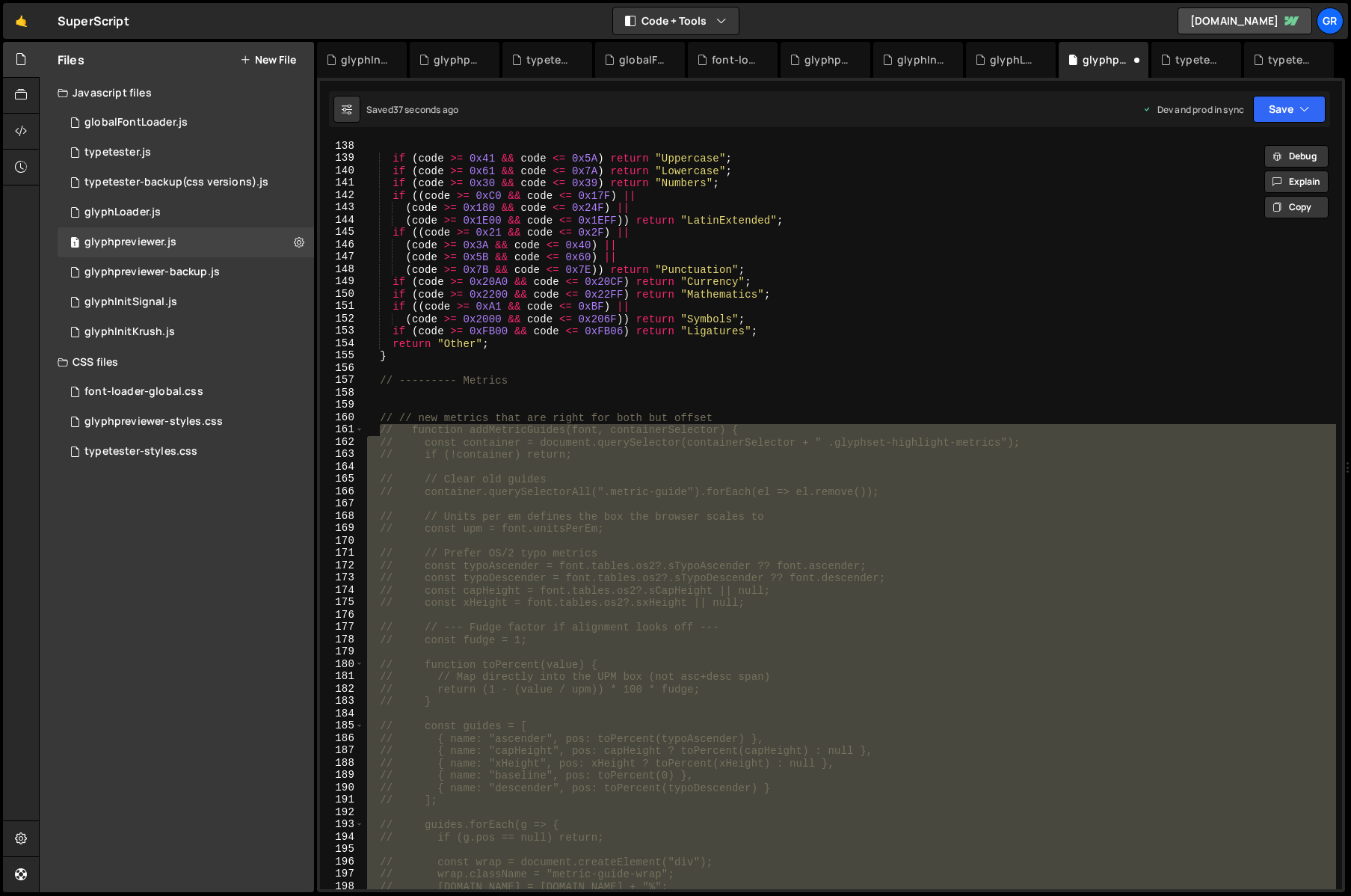
click at [449, 398] on div "if ( code >= 0x41 && code <= 0x5A ) return "Uppercase" ; if ( code >= 0x61 && c…" at bounding box center [850, 526] width 972 height 773
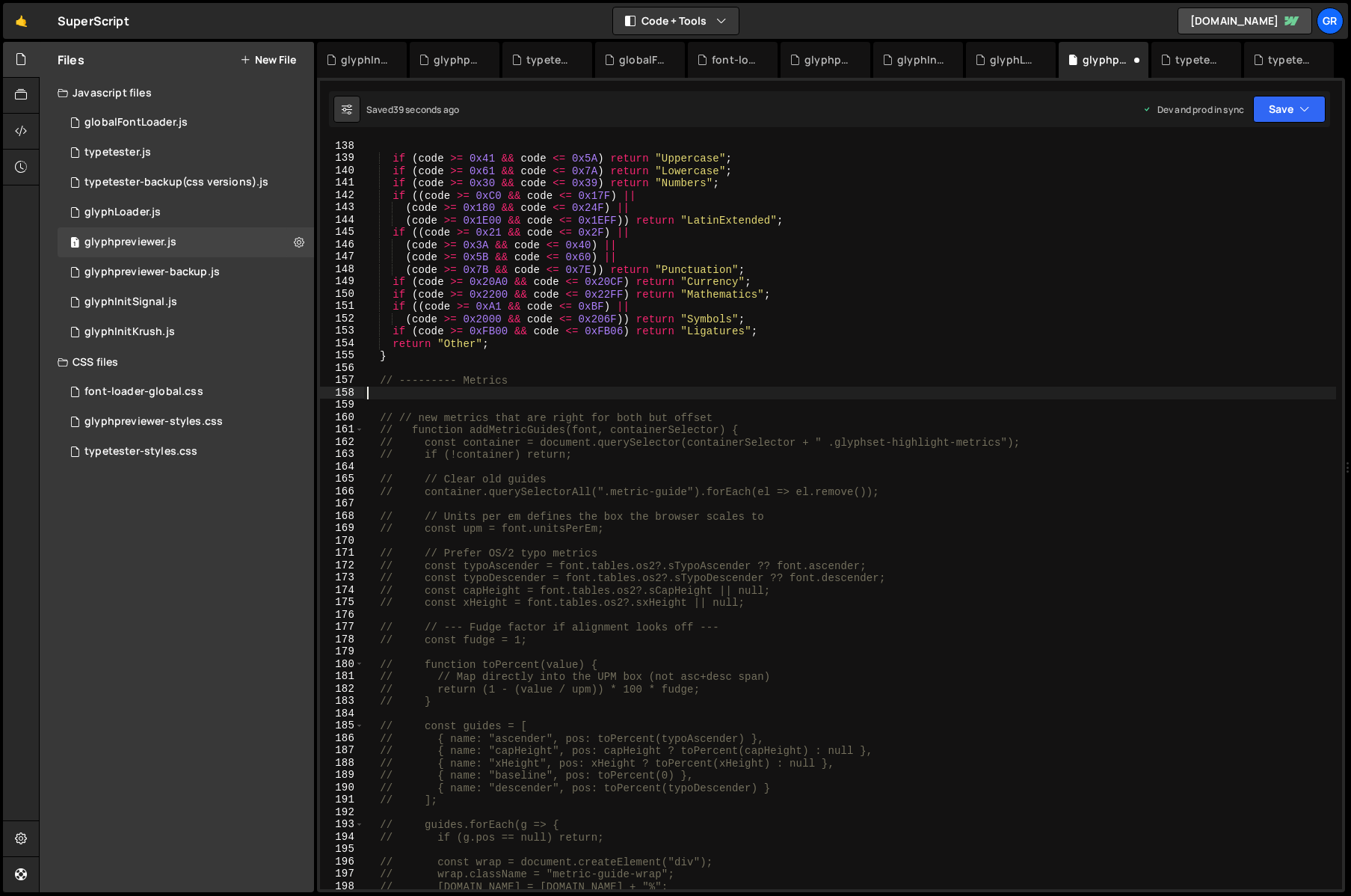
paste textarea "}"
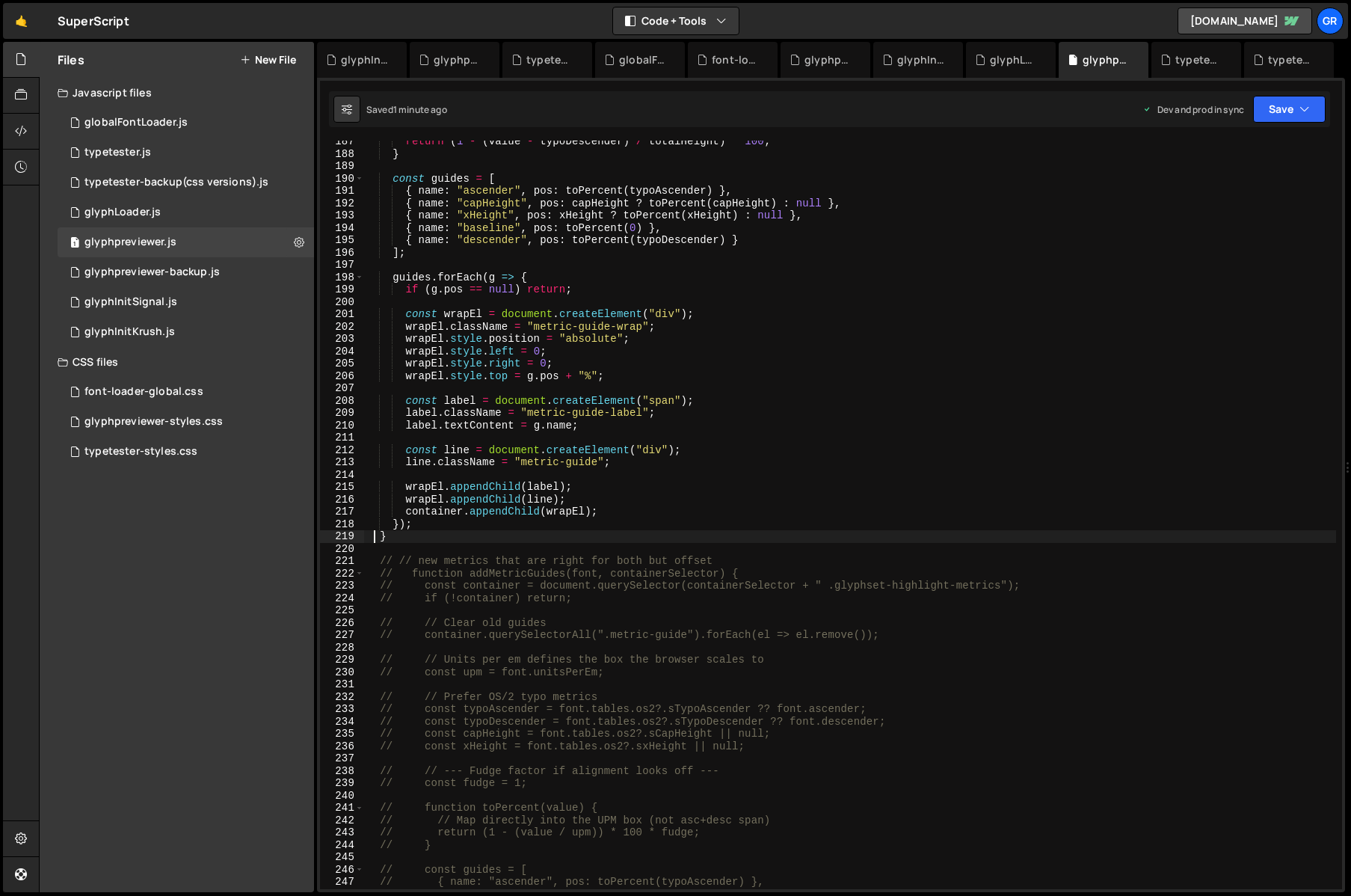
scroll to position [2308, 0]
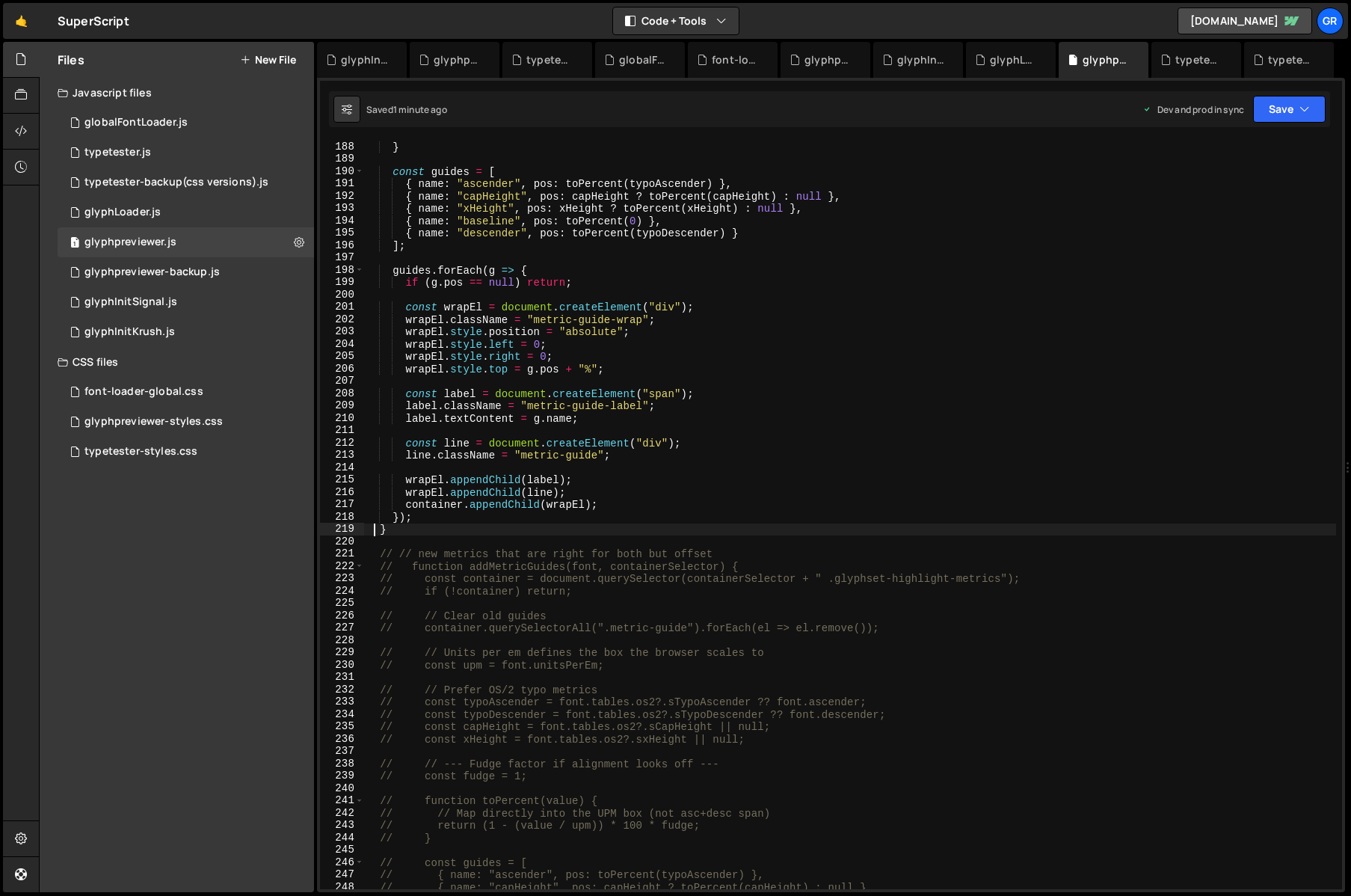
click at [728, 550] on div "} const guides = [ { name : "ascender" , pos : toPercent ( typoAscender ) } , {…" at bounding box center [850, 527] width 972 height 773
type textarea "// // new metrics that are right for both but offset"
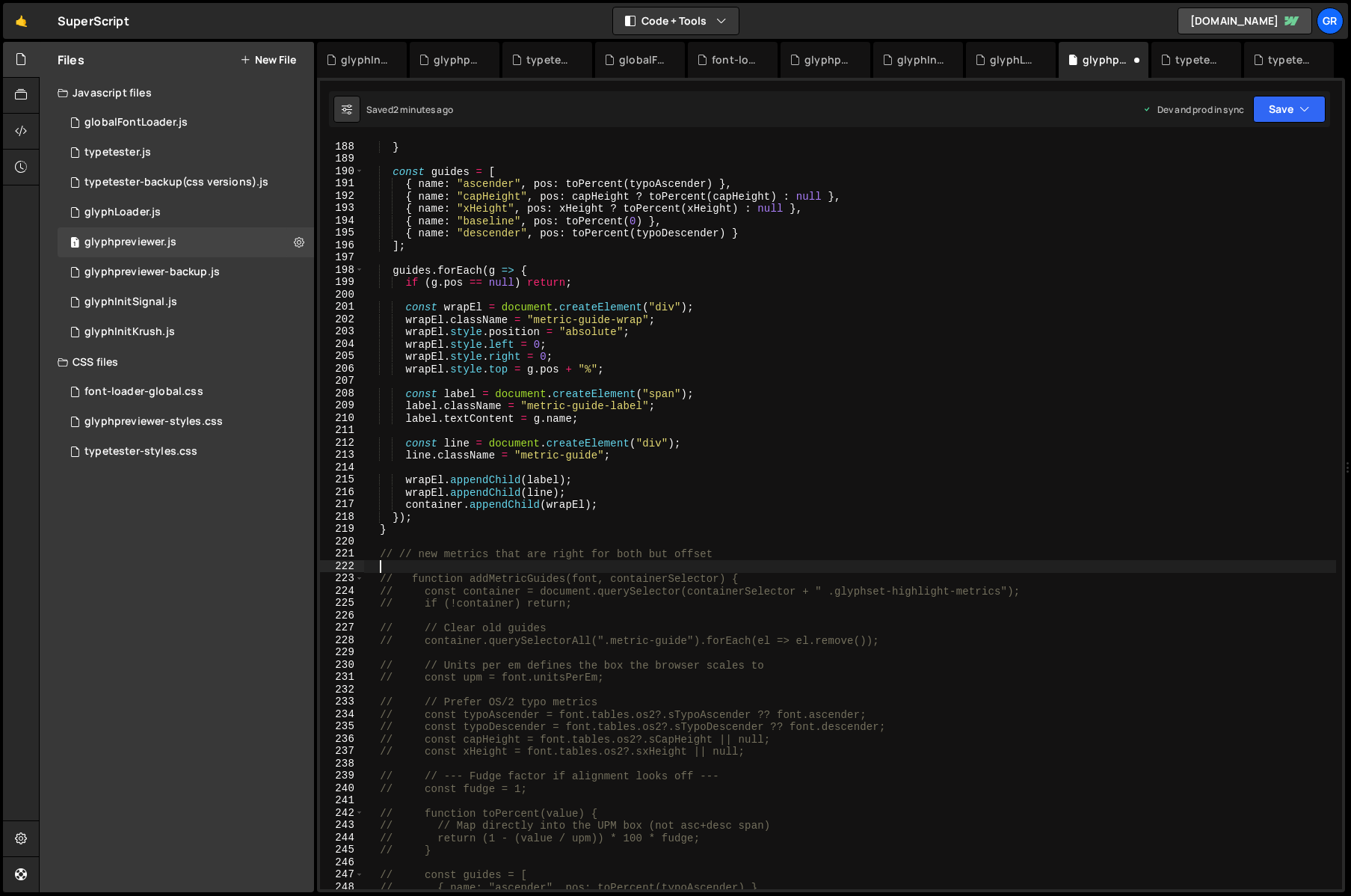
click at [717, 552] on div "} const guides = [ { name : "ascender" , pos : toPercent ( typoAscender ) } , {…" at bounding box center [850, 527] width 972 height 773
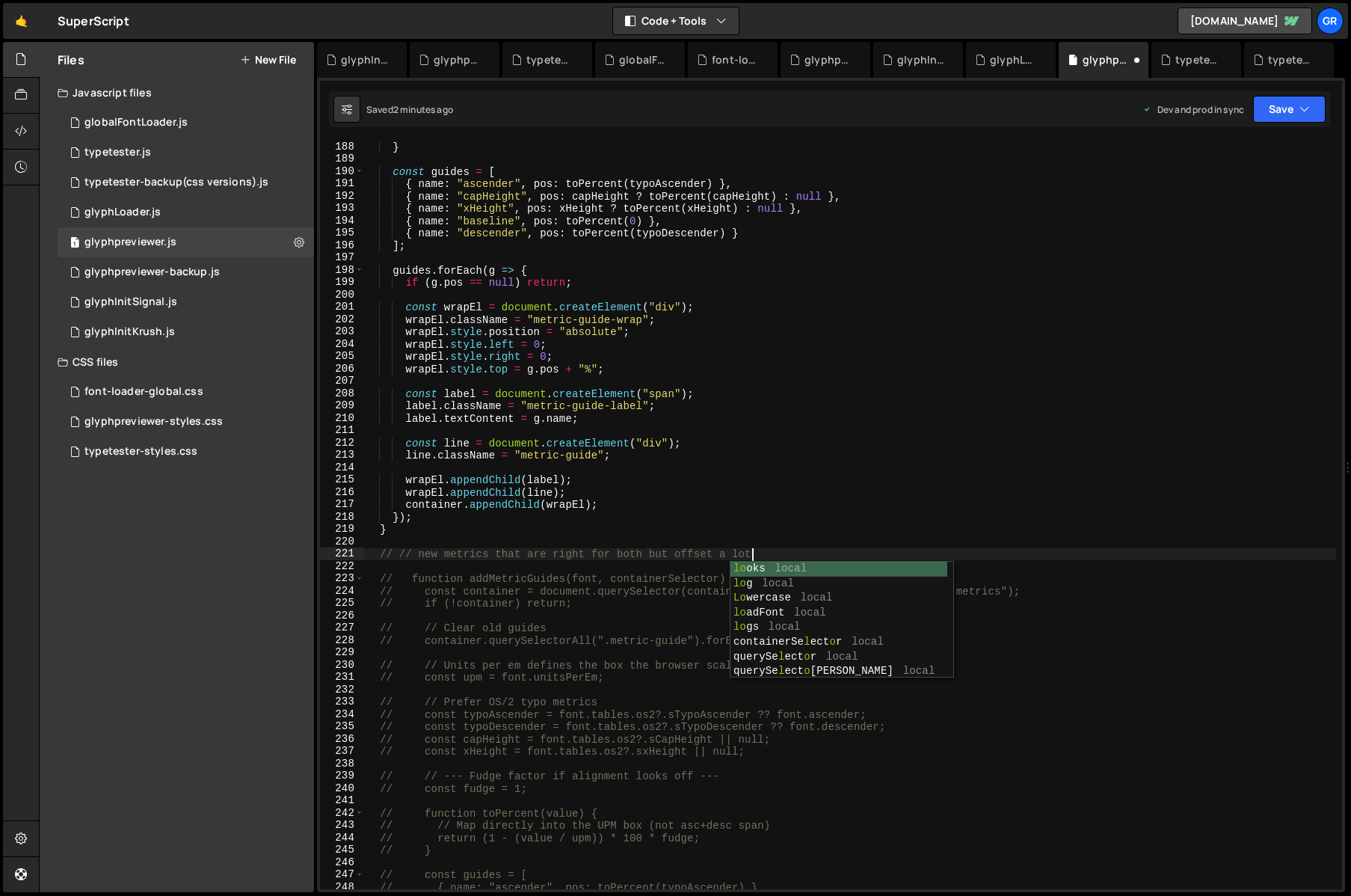
scroll to position [0, 26]
click at [781, 525] on div "} const guides = [ { name : "ascender" , pos : toPercent ( typoAscender ) } , {…" at bounding box center [850, 527] width 972 height 773
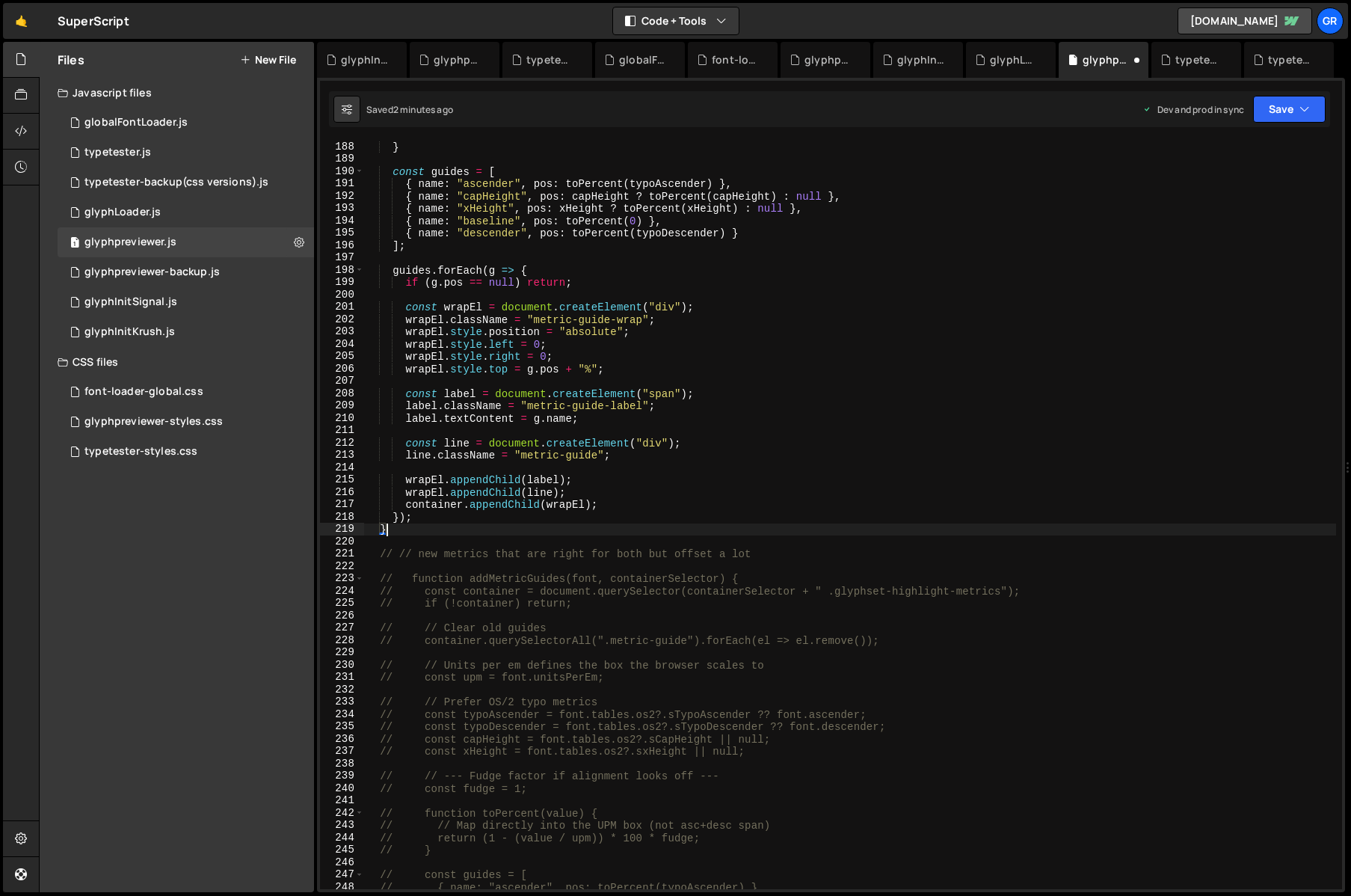
scroll to position [0, 1]
drag, startPoint x: 716, startPoint y: 556, endPoint x: 372, endPoint y: 551, distance: 344.0
click at [372, 551] on div "} const guides = [ { name : "ascender" , pos : toPercent ( typoAscender ) } , {…" at bounding box center [850, 527] width 972 height 773
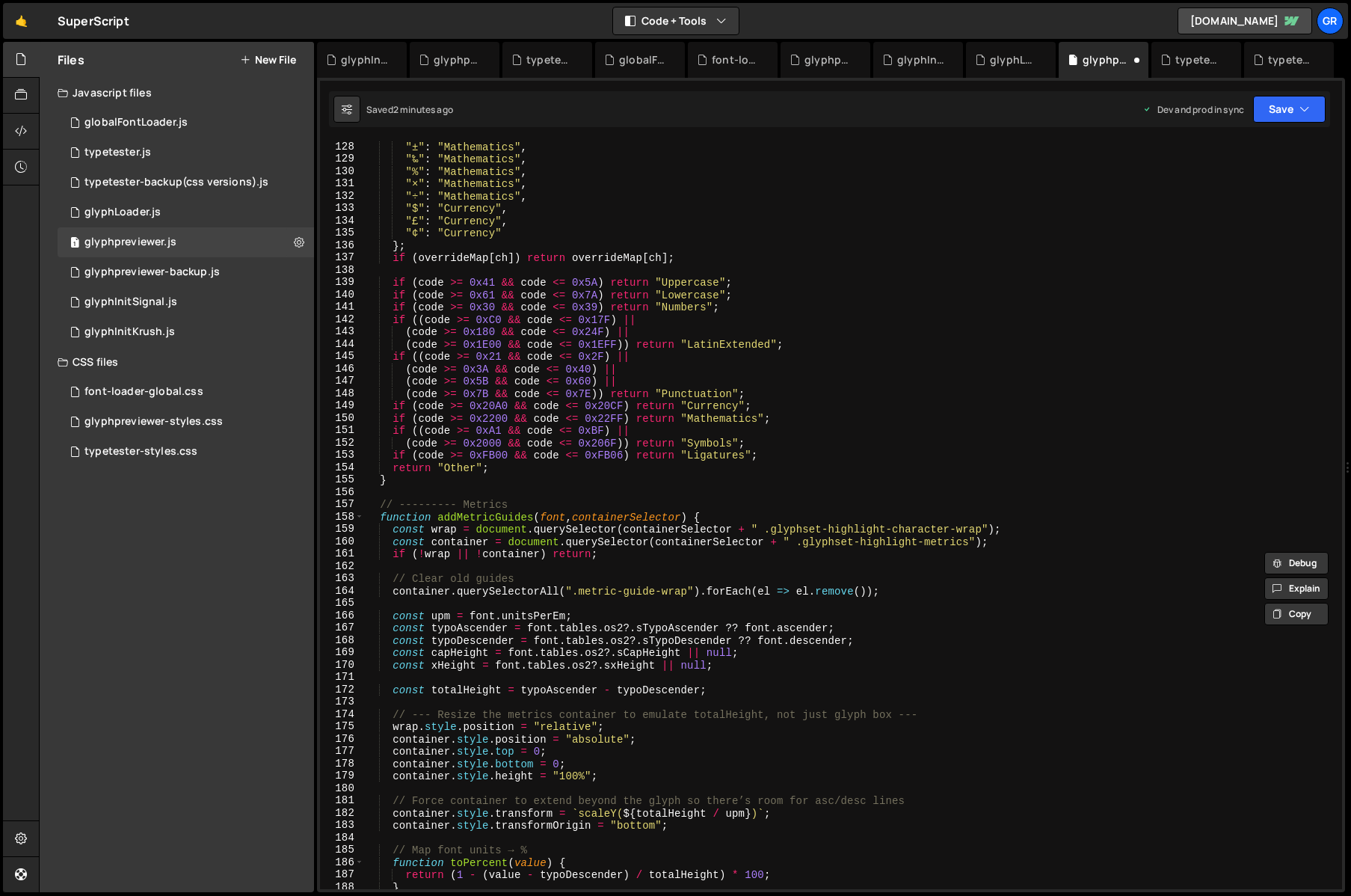
scroll to position [1567, 0]
click at [535, 504] on div ""±" : "Mathematics" , "‰" : "Mathematics" , "%" : "Mathematics" , "×" : "Mathem…" at bounding box center [850, 527] width 972 height 773
type textarea "// --------- Metrics"
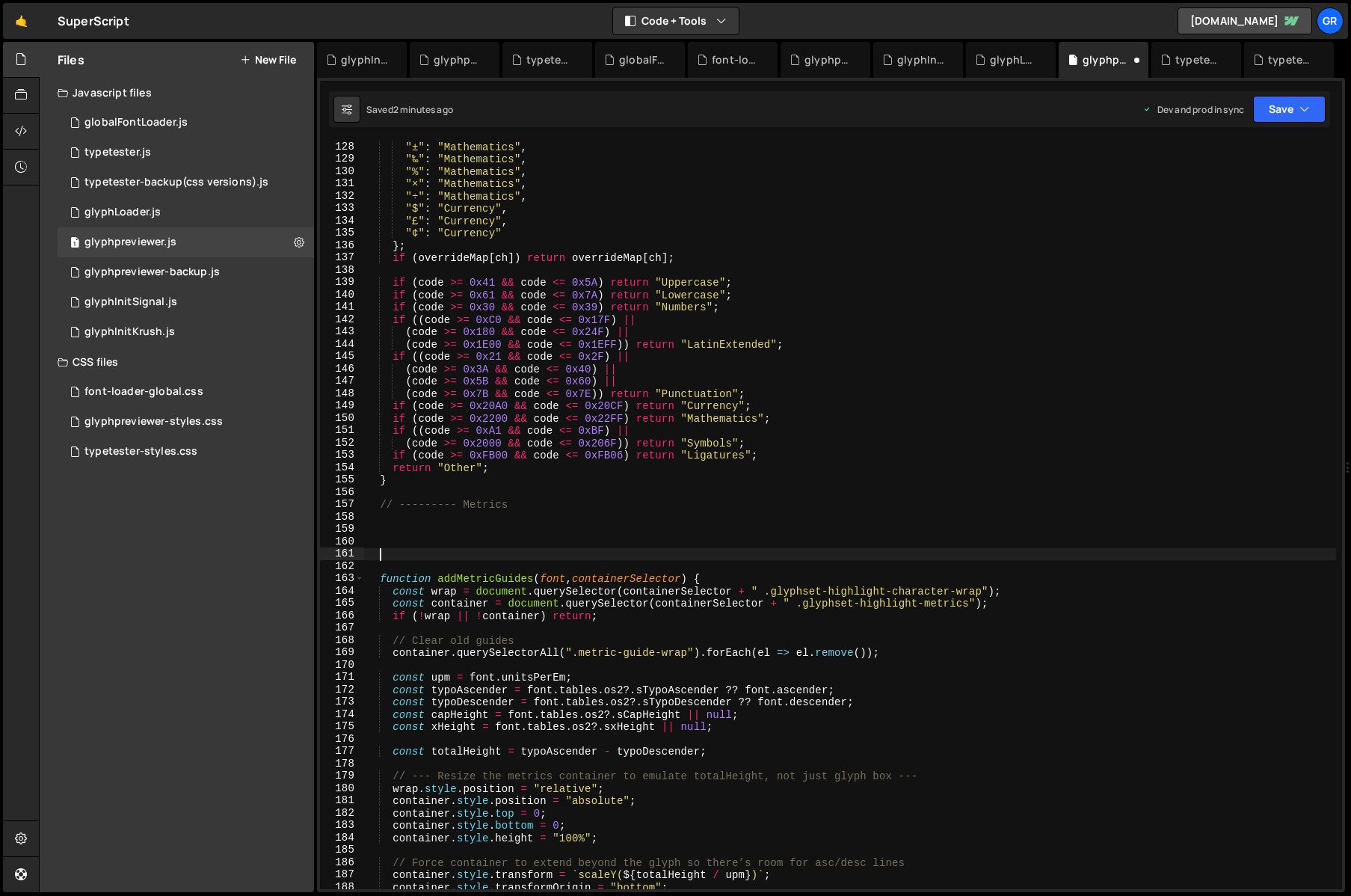
paste textarea "// // new metrics that are right for both but offset a lot"
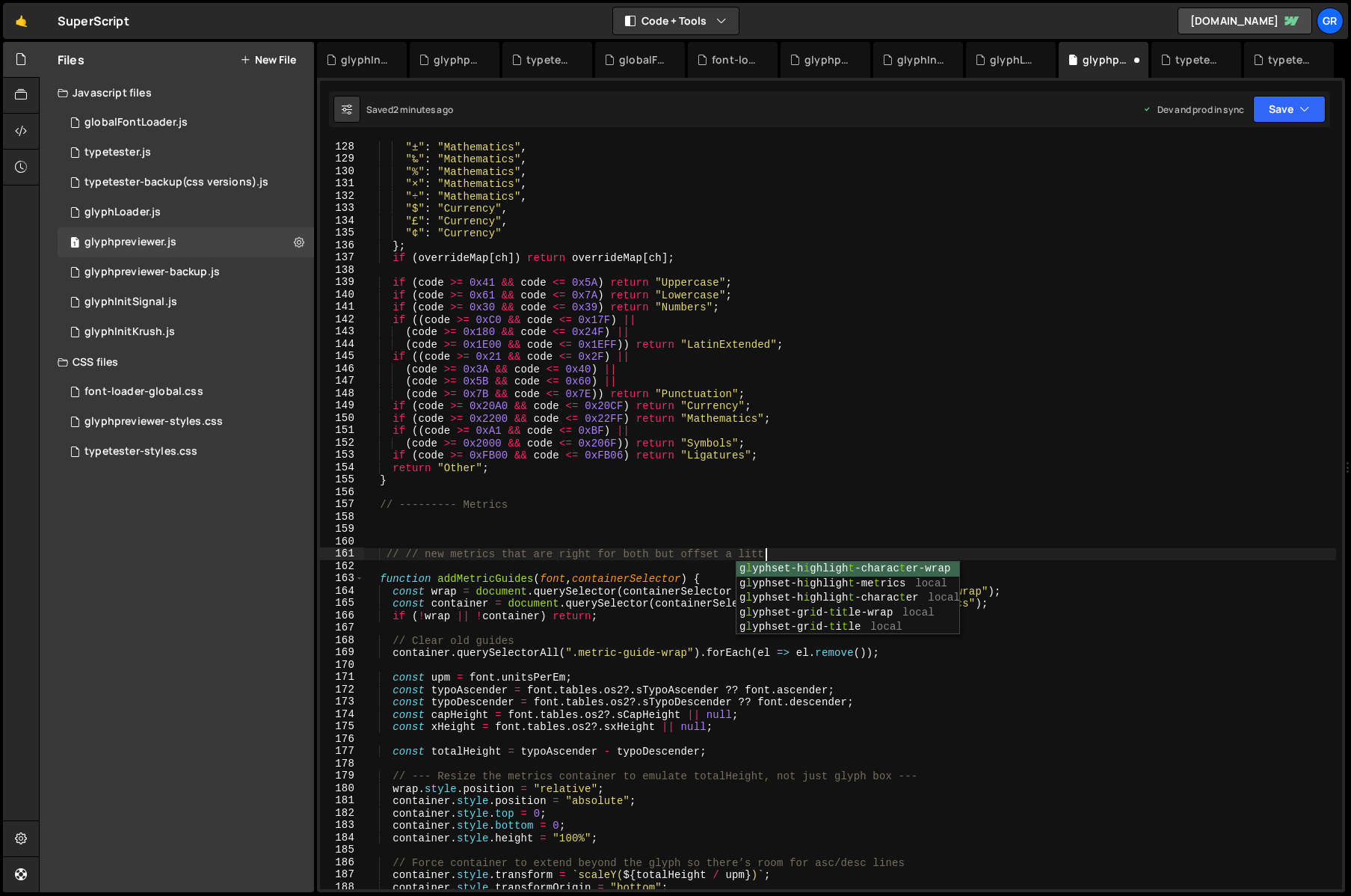
type textarea "// // new metrics that are right for both but offset a little"
click at [556, 519] on div ""±" : "Mathematics" , "‰" : "Mathematics" , "%" : "Mathematics" , "×" : "Mathem…" at bounding box center [850, 527] width 972 height 773
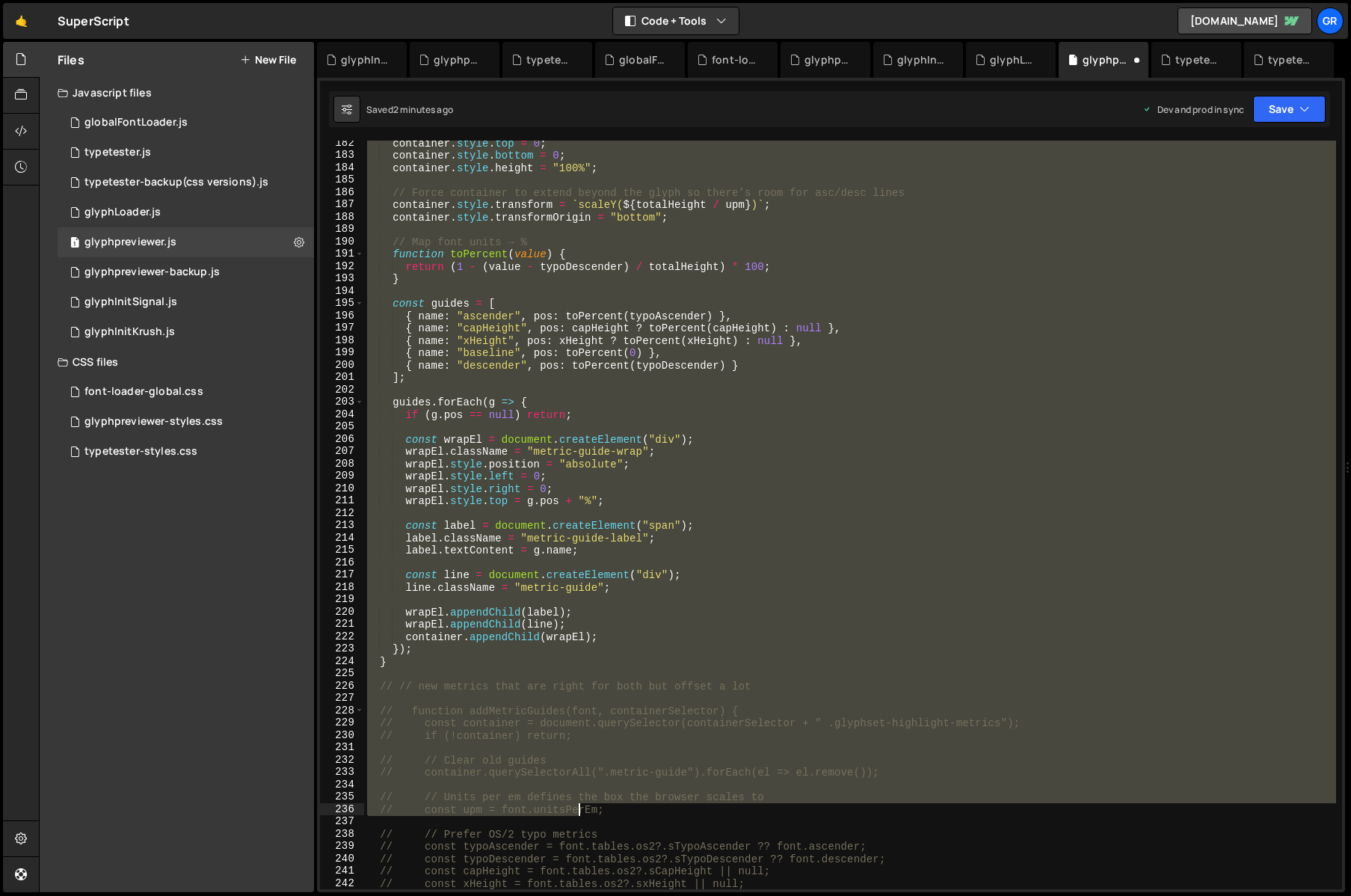
scroll to position [2237, 0]
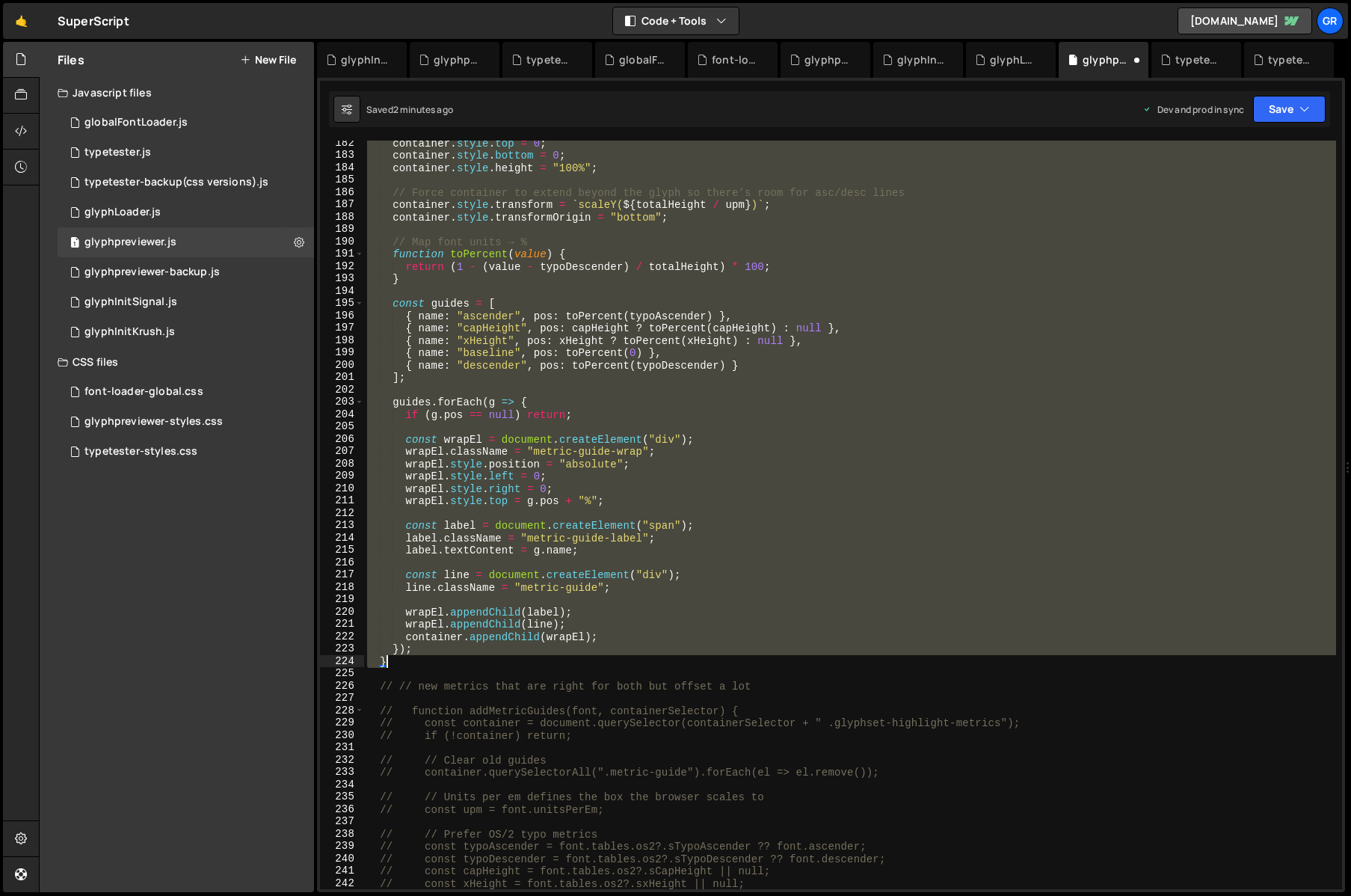
drag, startPoint x: 377, startPoint y: 576, endPoint x: 529, endPoint y: 666, distance: 177.4
click at [529, 666] on div "container . style . top = 0 ; container . style . bottom = 0 ; container . styl…" at bounding box center [850, 523] width 972 height 773
type textarea "// }); // }"
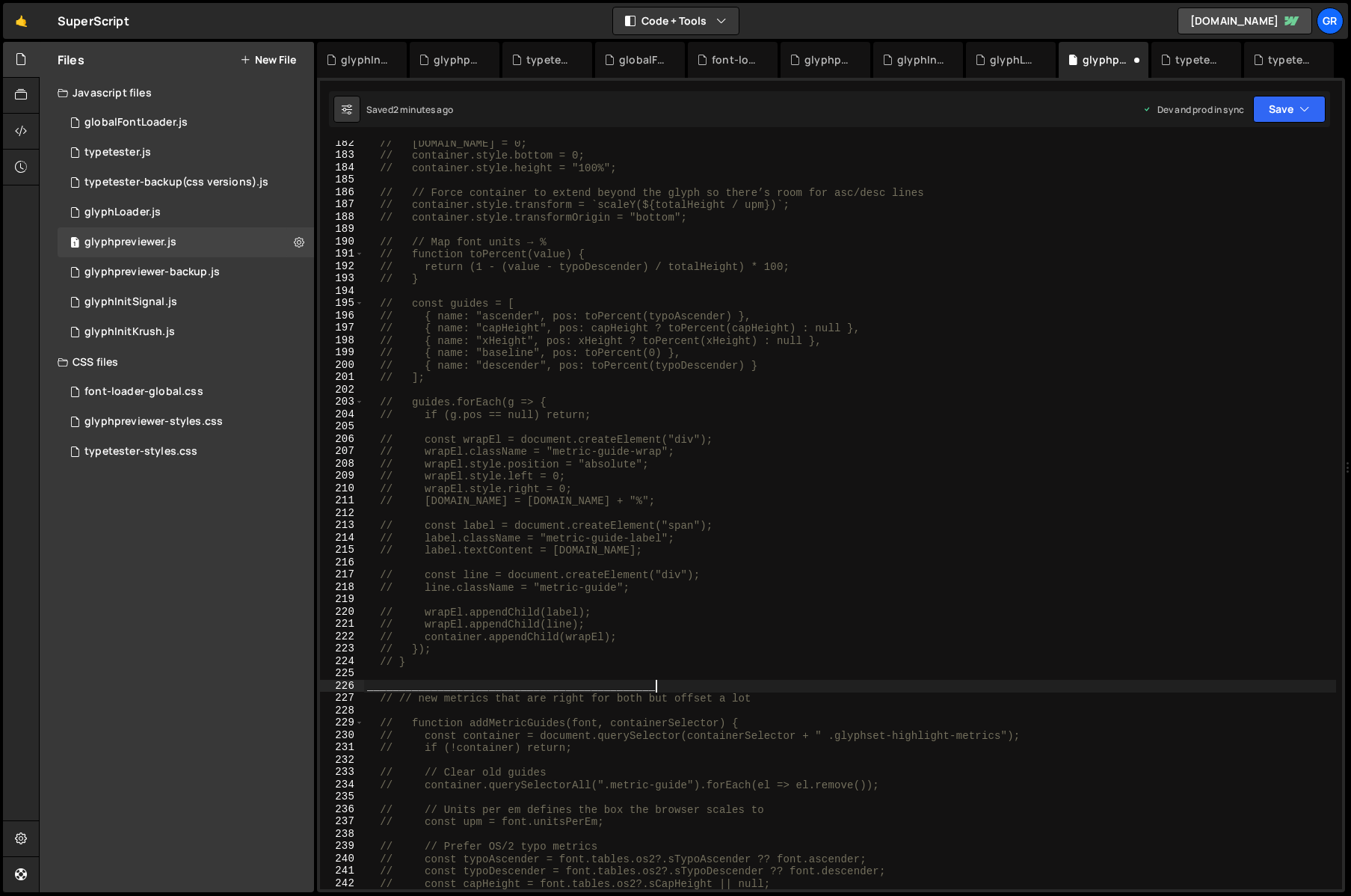
scroll to position [0, 19]
click at [369, 686] on div "// [DOMAIN_NAME] = 0; // container.style.bottom = 0; // container.style.height …" at bounding box center [850, 523] width 972 height 773
type textarea "//______________________________________________"
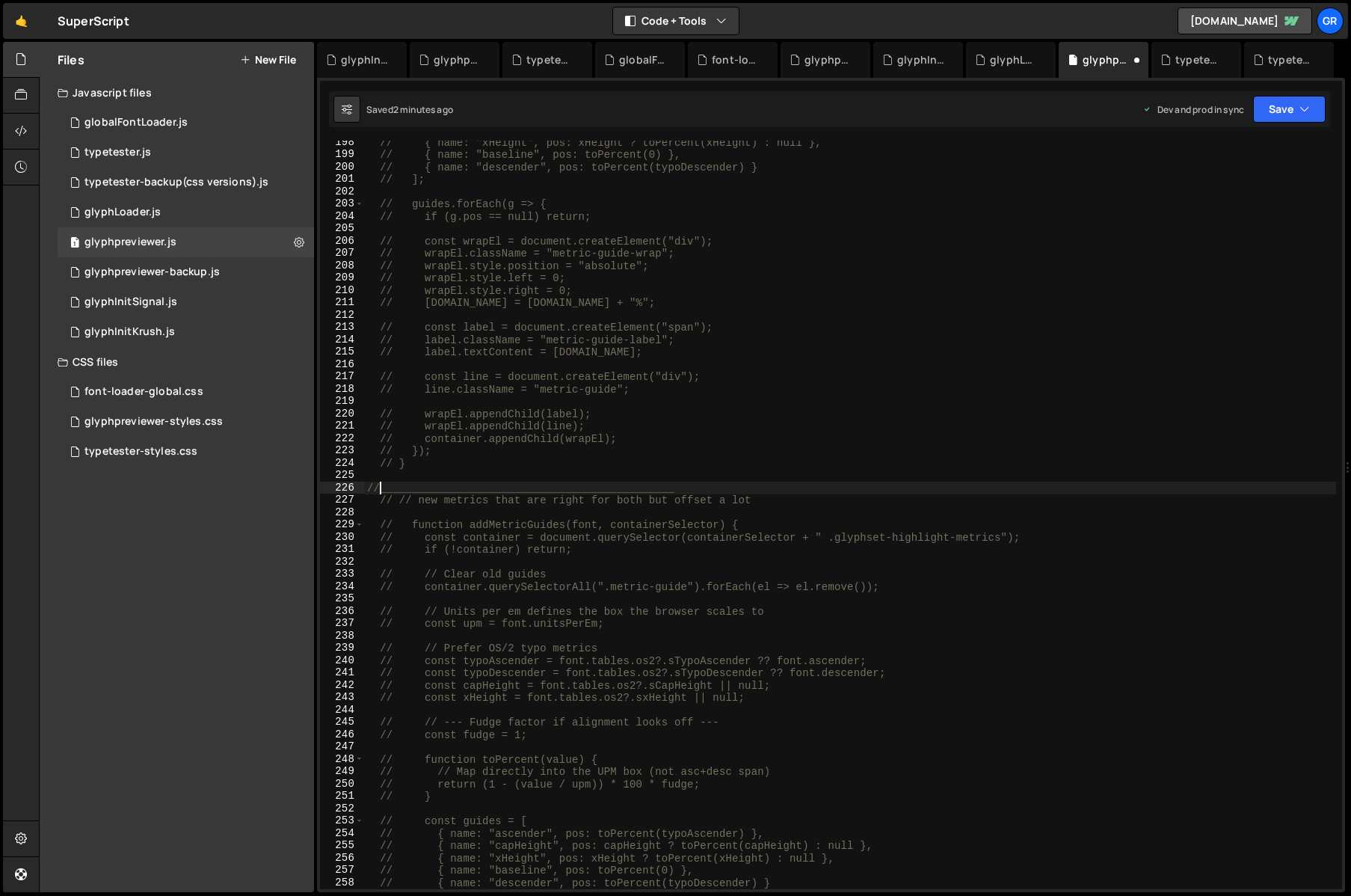
scroll to position [2435, 0]
click at [396, 481] on div "// { name: "xHeight", pos: xHeight ? toPercent(xHeight) : null }, // { name: "b…" at bounding box center [850, 522] width 972 height 773
drag, startPoint x: 369, startPoint y: 485, endPoint x: 697, endPoint y: 490, distance: 328.3
click at [697, 490] on div "// { name: "xHeight", pos: xHeight ? toPercent(xHeight) : null }, // { name: "b…" at bounding box center [850, 522] width 972 height 773
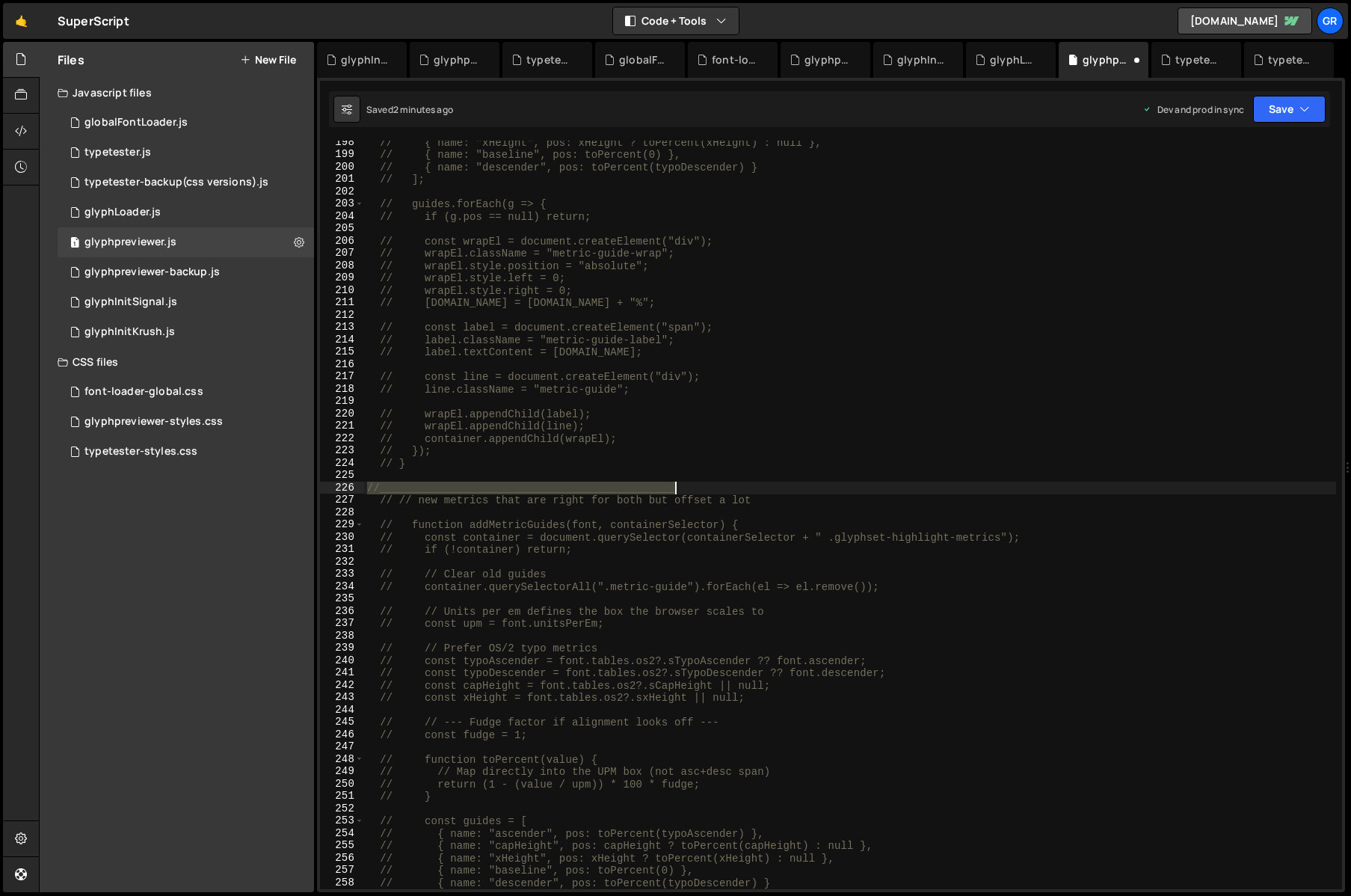
type textarea "//______________________________________________"
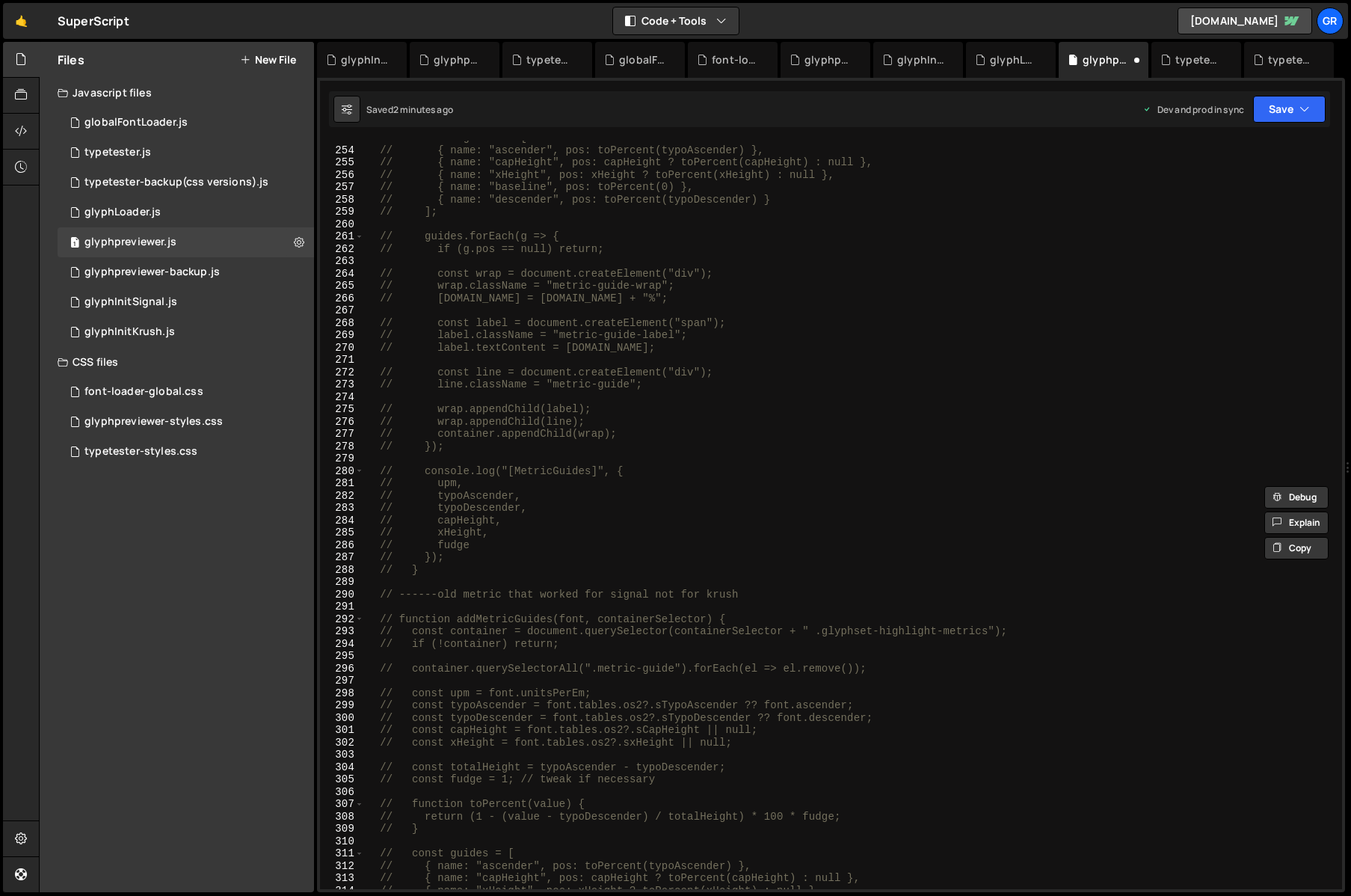
scroll to position [3225, 0]
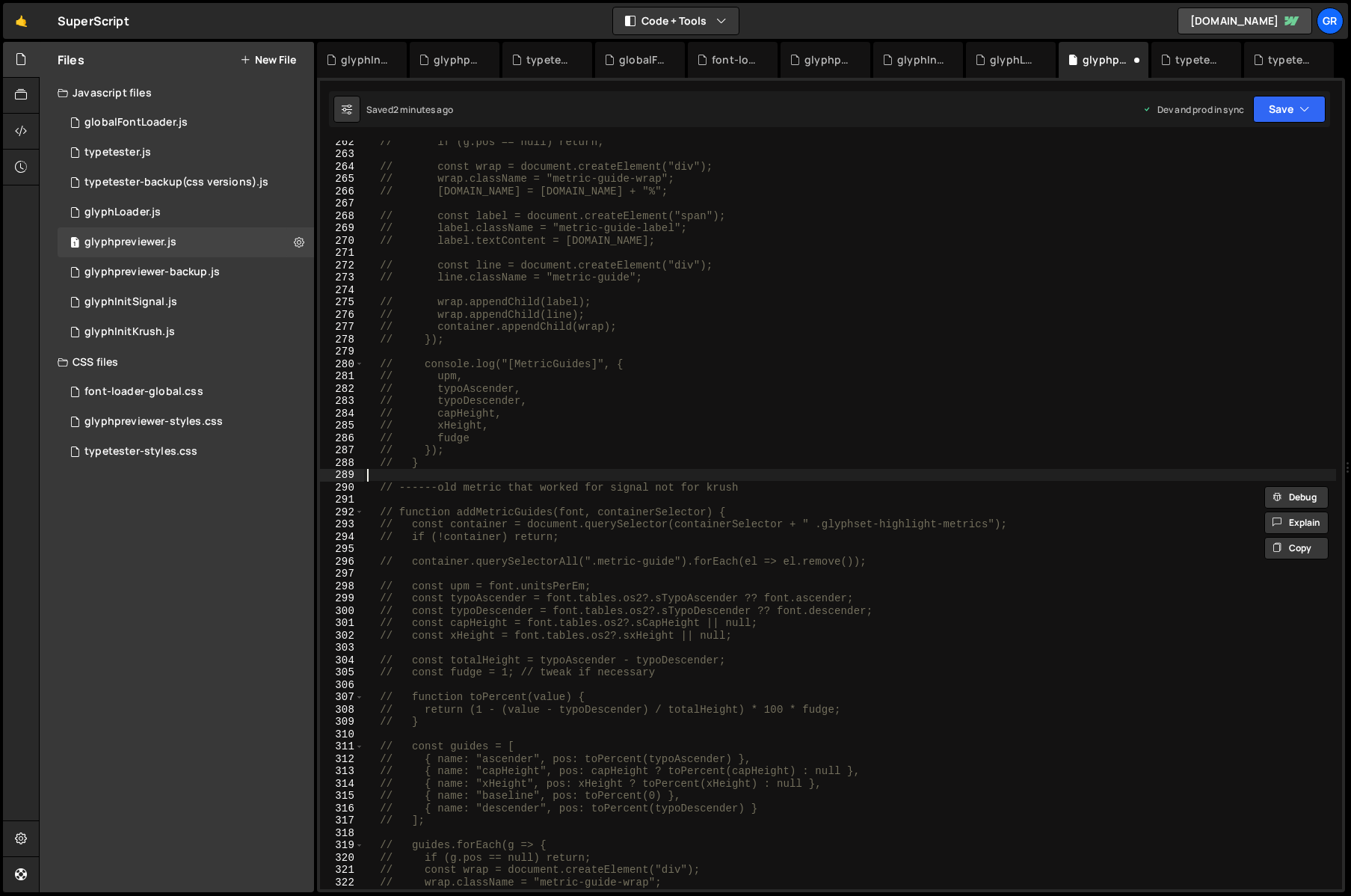
click at [383, 474] on div "// if (g.pos == null) return; // const wrap = document.createElement("div"); //…" at bounding box center [850, 521] width 972 height 773
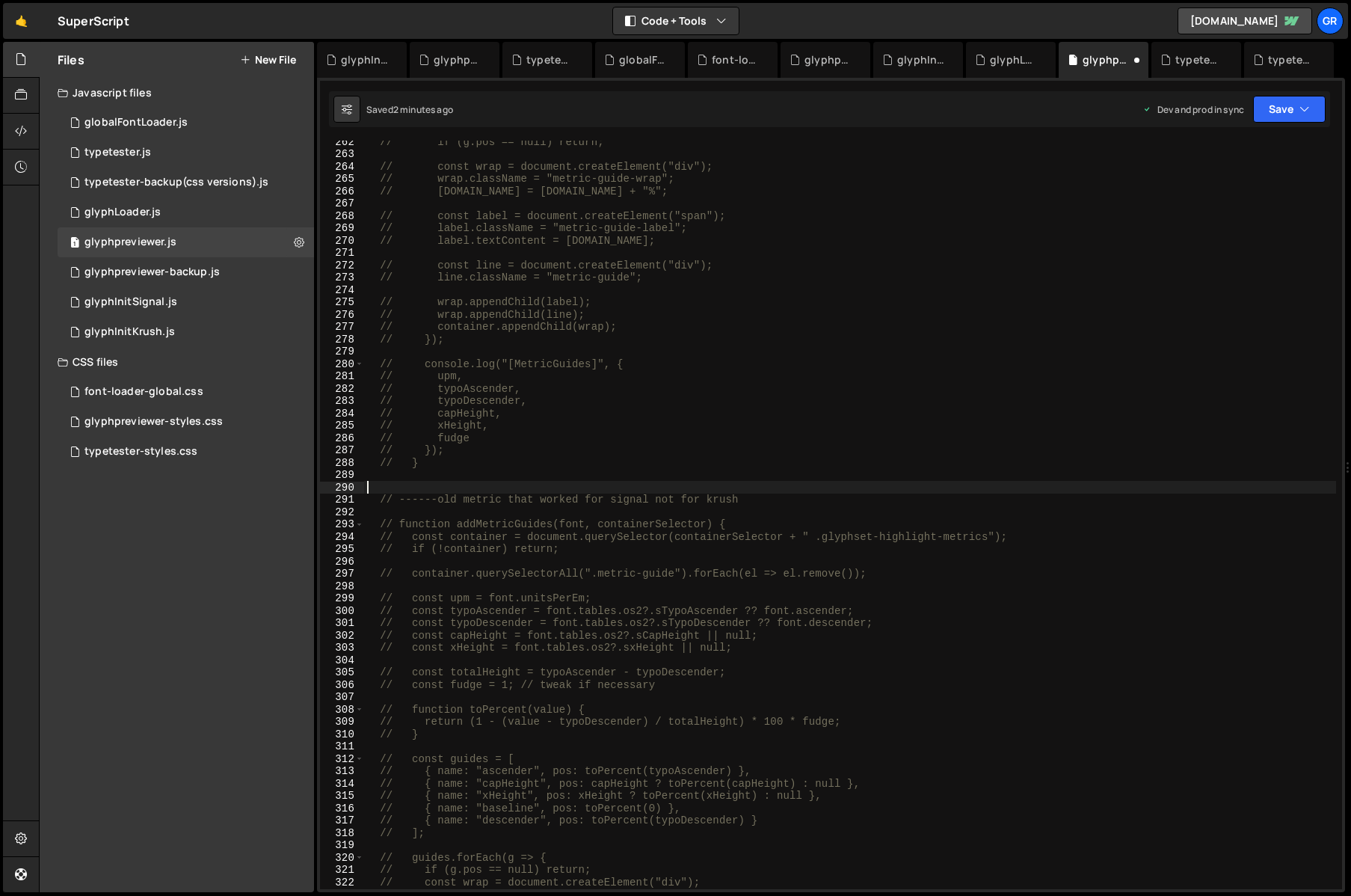
paste textarea "//______________________________________________"
type textarea "//______________________________________________"
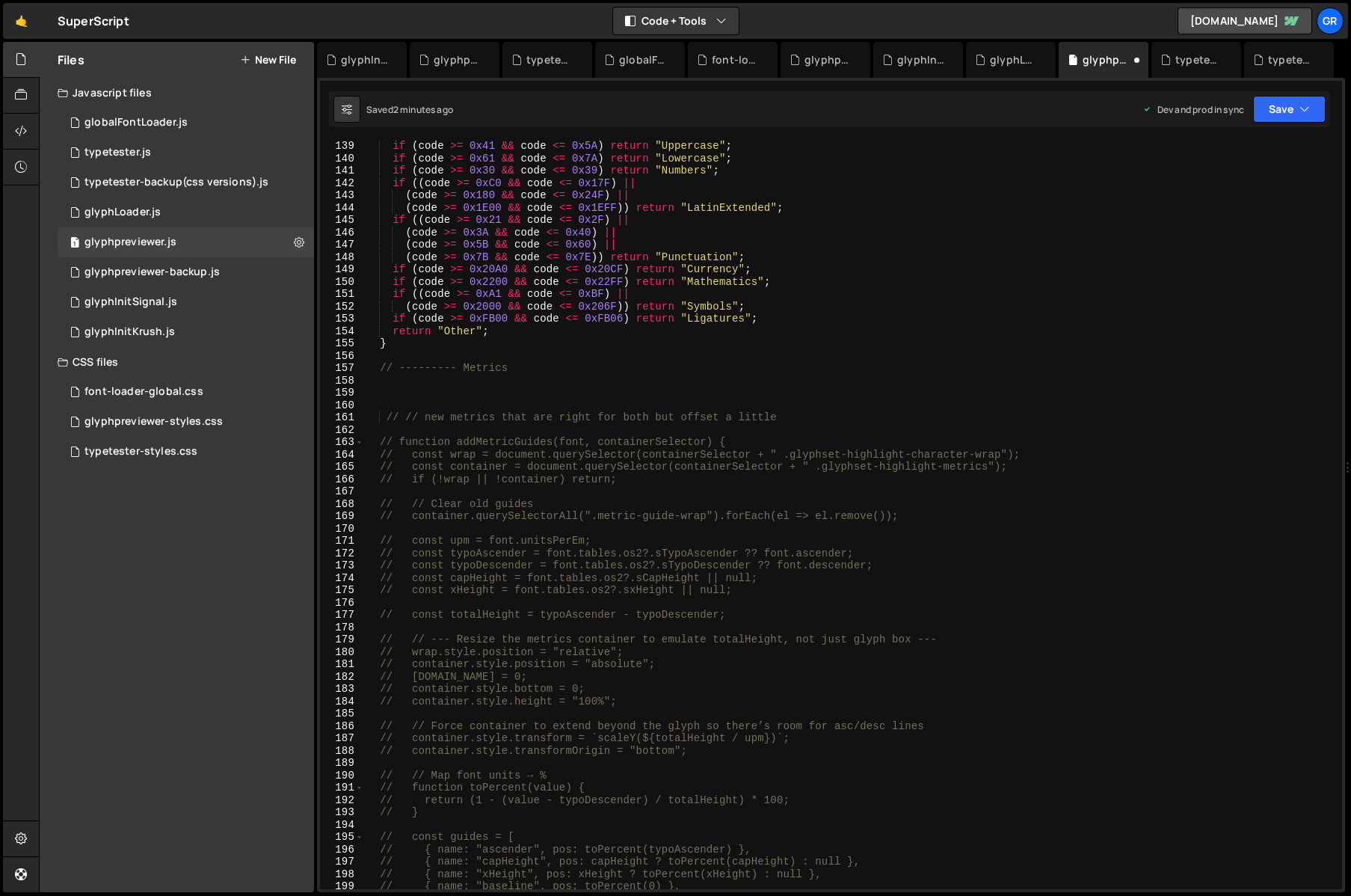
scroll to position [1704, 0]
drag, startPoint x: 384, startPoint y: 401, endPoint x: 369, endPoint y: 406, distance: 15.8
click at [383, 402] on div "if ( code >= 0x41 && code <= 0x5A ) return "Uppercase" ; if ( code >= 0x61 && c…" at bounding box center [850, 526] width 972 height 773
click at [372, 403] on div "if ( code >= 0x41 && code <= 0x5A ) return "Uppercase" ; if ( code >= 0x61 && c…" at bounding box center [850, 526] width 972 height 773
paste textarea "//______________________________________________"
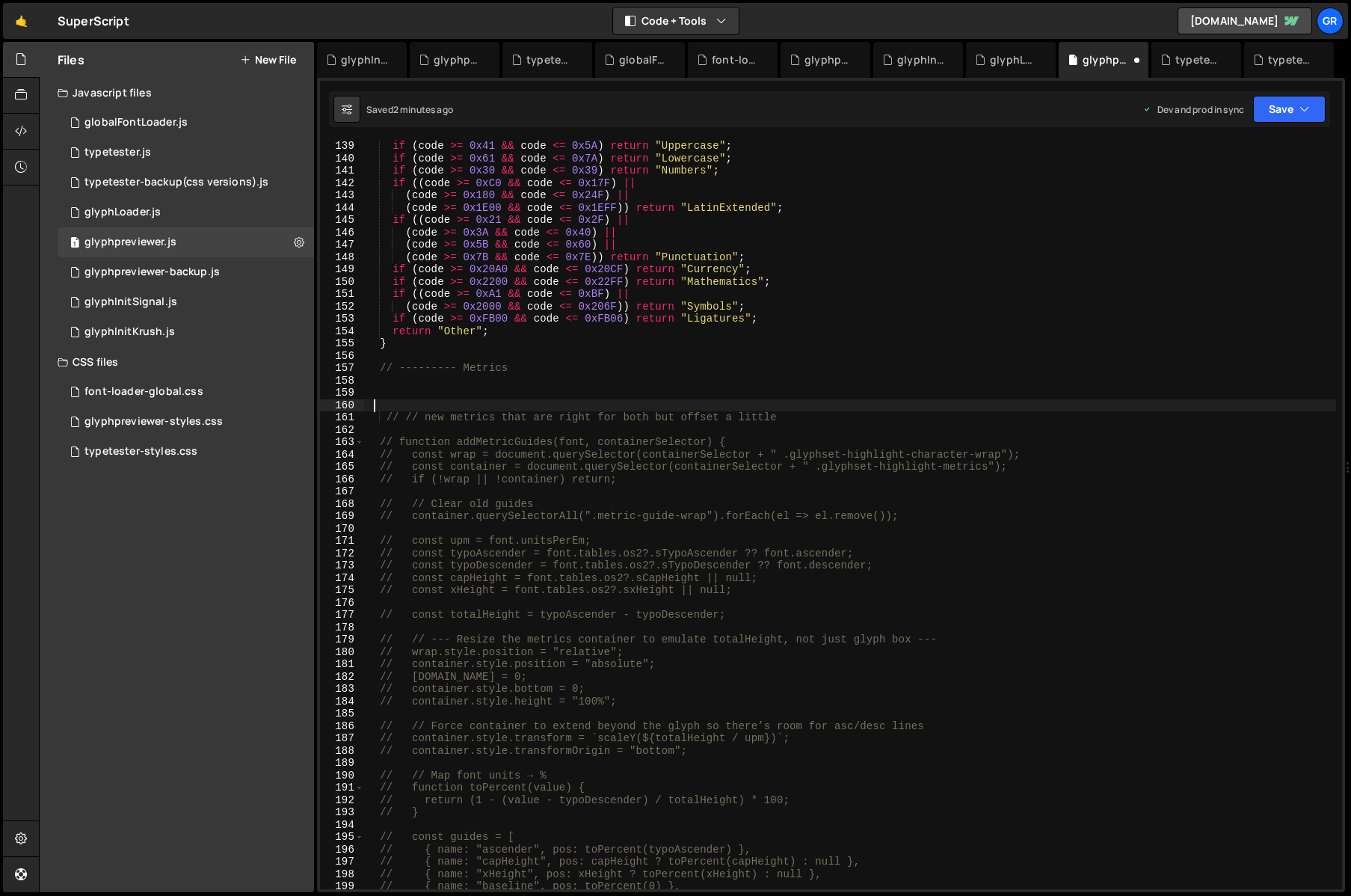
type textarea "//______________________________________________"
click at [463, 386] on div "if ( code >= 0x41 && code <= 0x5A ) return "Uppercase" ; if ( code >= 0x61 && c…" at bounding box center [850, 526] width 972 height 773
paste textarea "}"
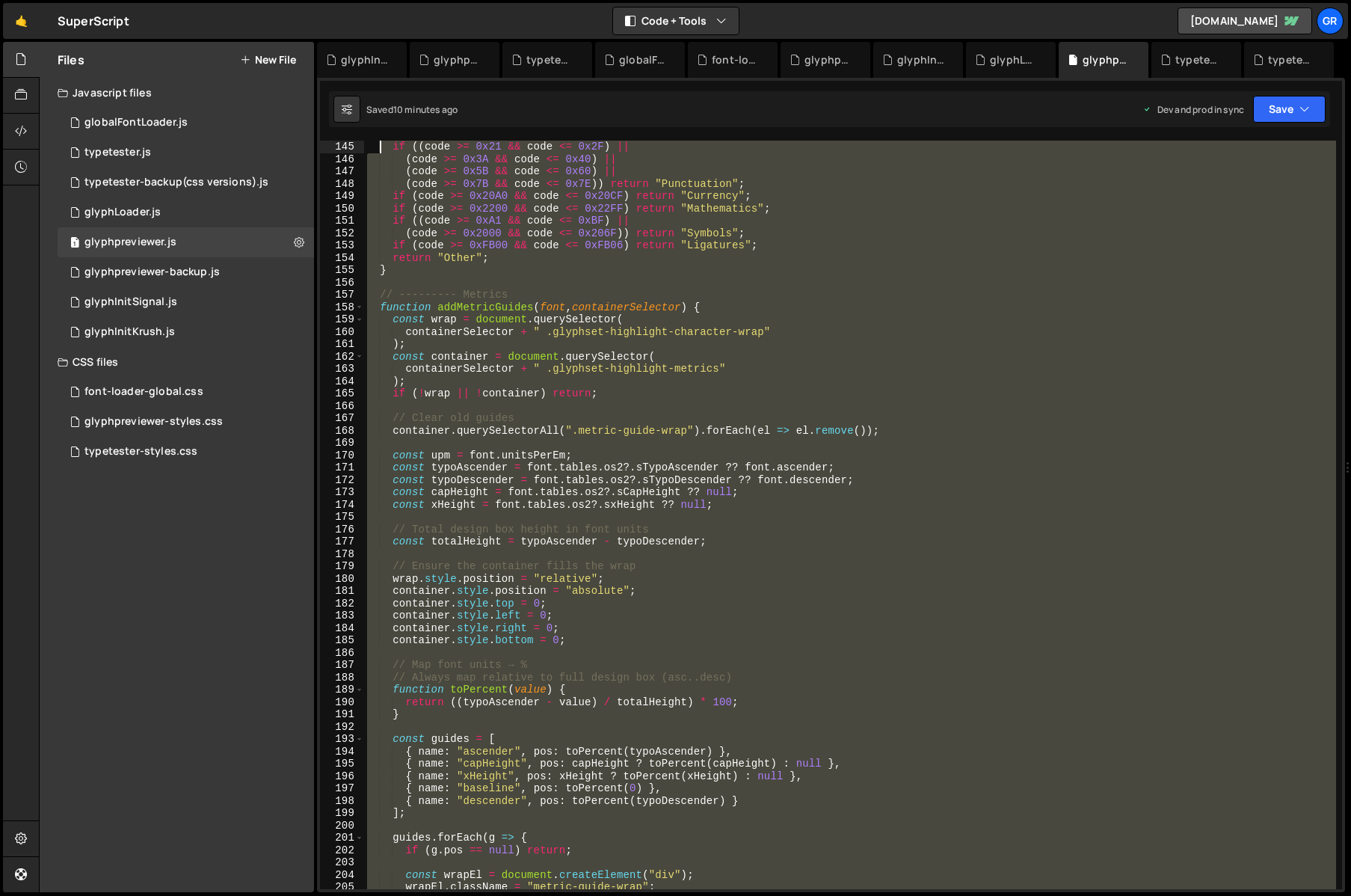
scroll to position [1739, 0]
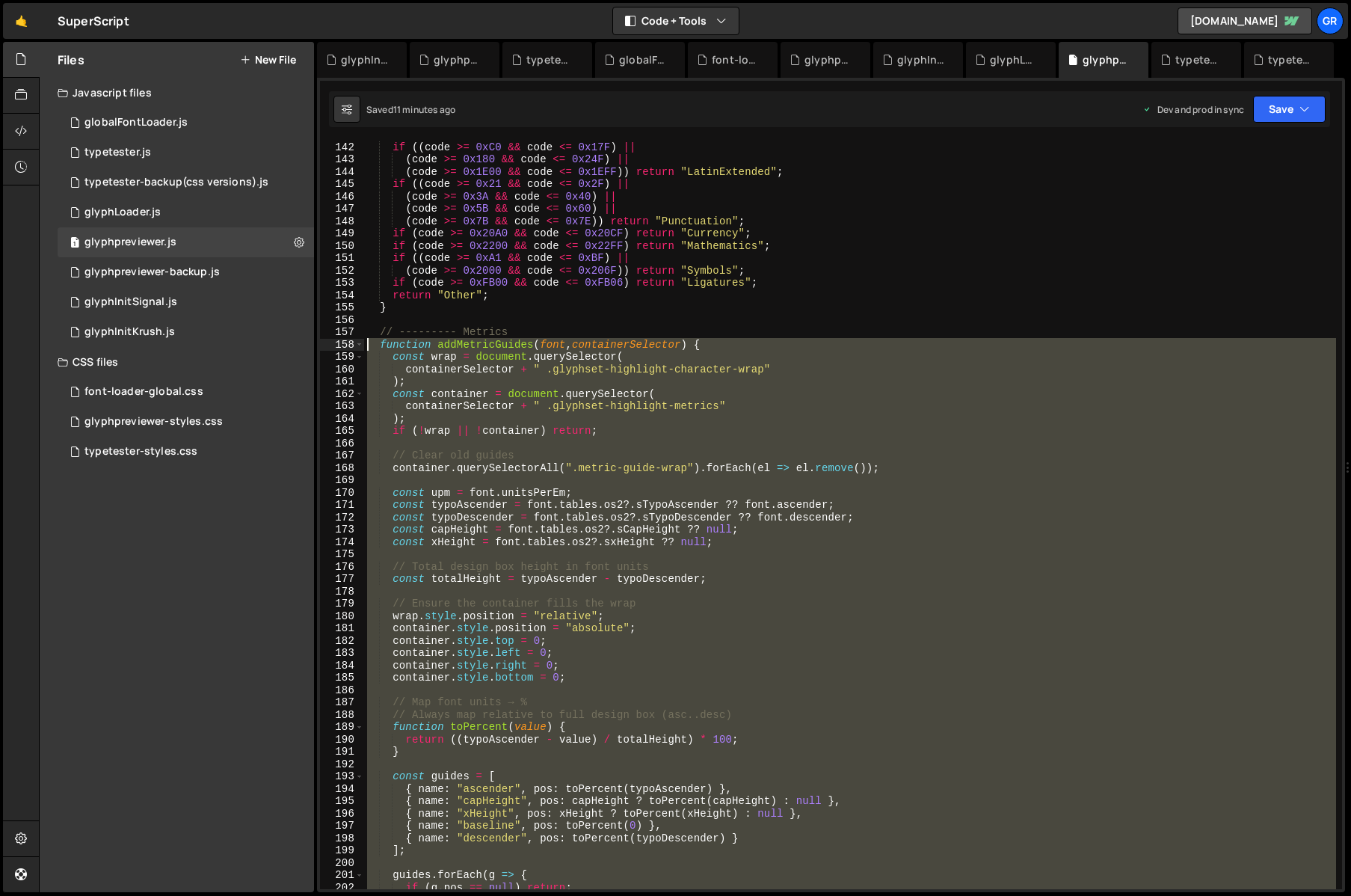
drag, startPoint x: 405, startPoint y: 585, endPoint x: 370, endPoint y: 346, distance: 241.0
click at [370, 346] on div "if (( code >= 0xC0 && code <= 0x17F ) || ( code >= 0x180 && code <= 0x24F ) || …" at bounding box center [850, 527] width 972 height 773
paste textarea "}"
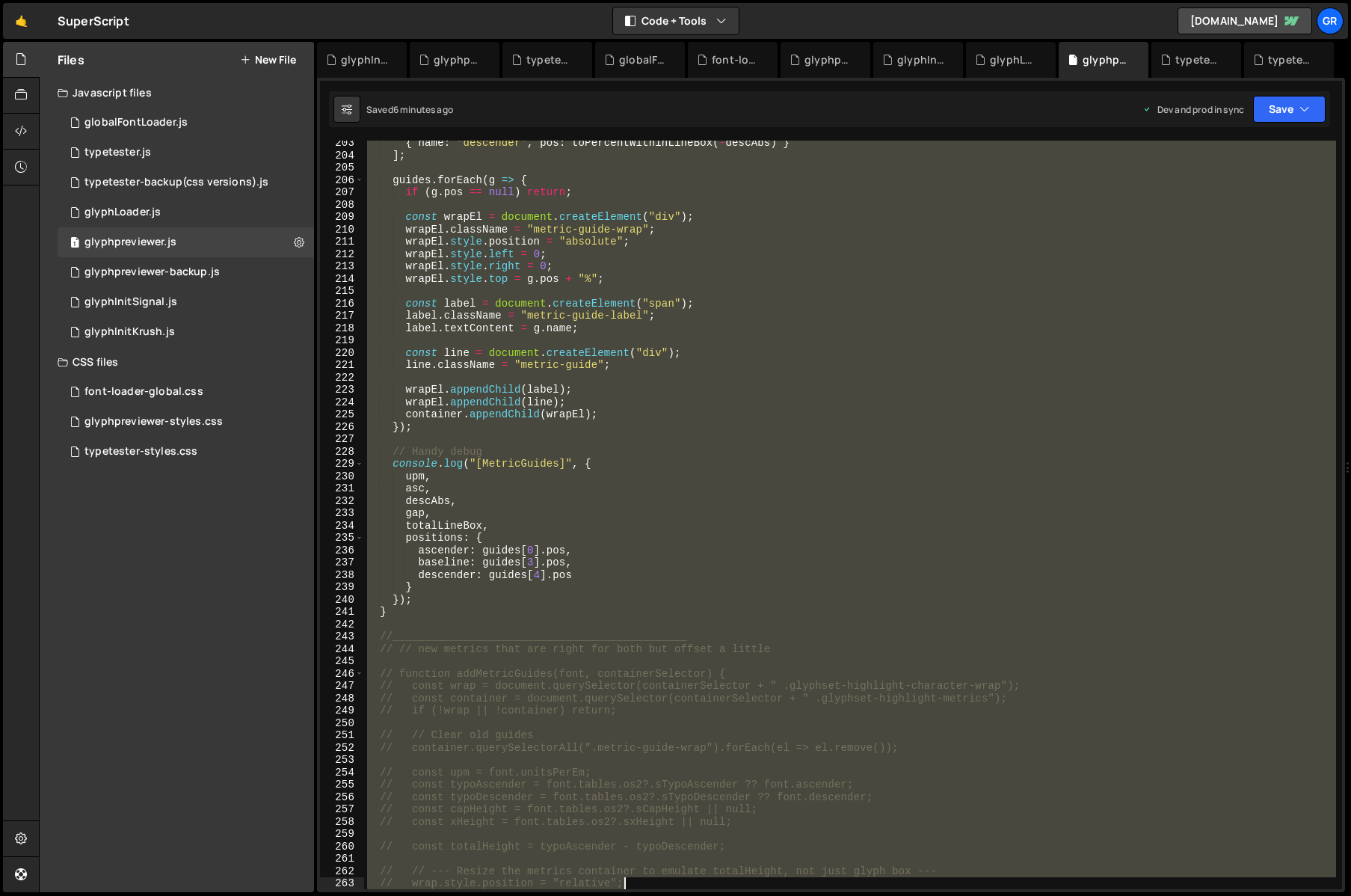
scroll to position [2534, 0]
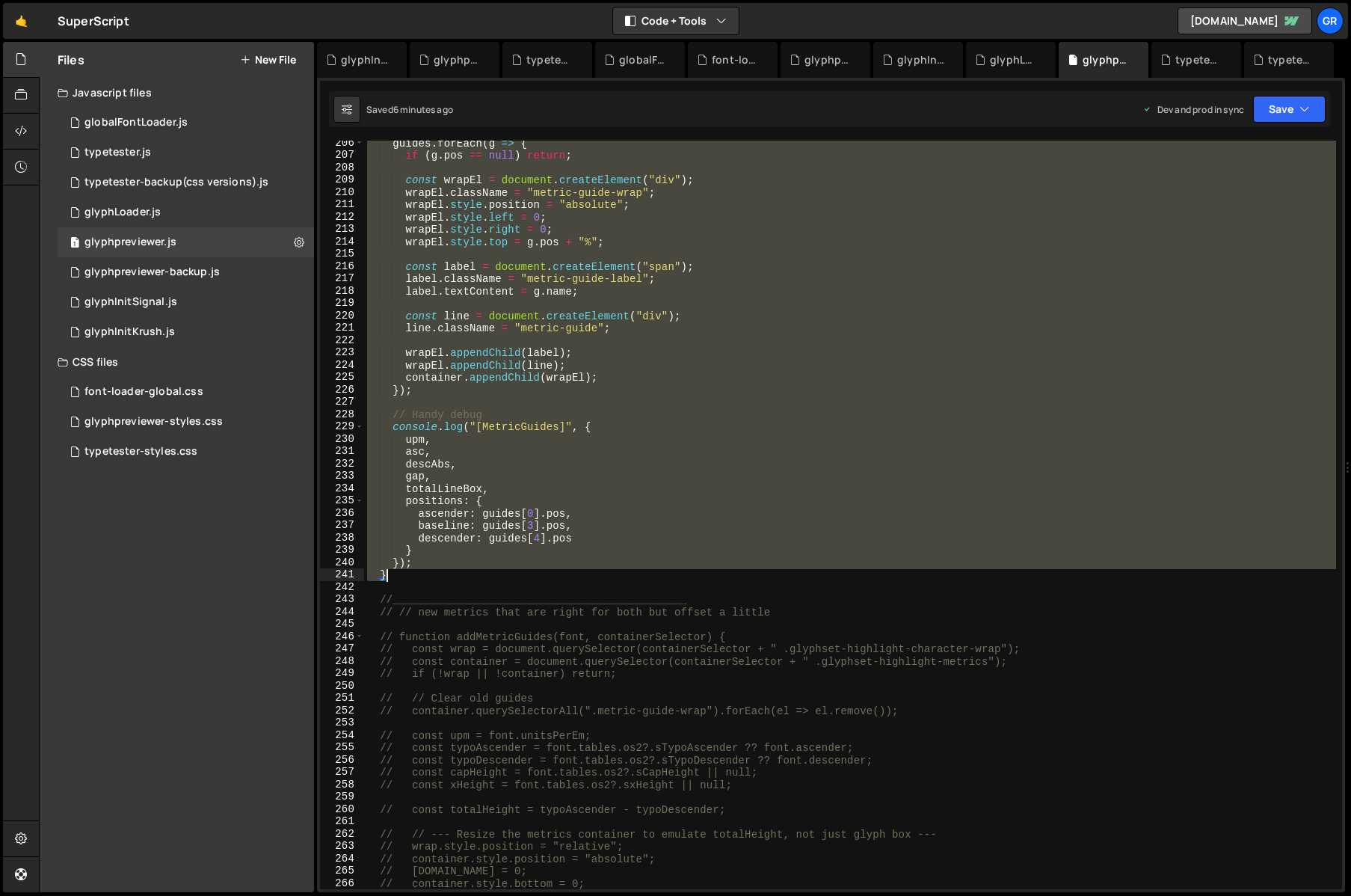
drag, startPoint x: 377, startPoint y: 323, endPoint x: 446, endPoint y: 580, distance: 266.5
click at [446, 580] on div "guides . forEach ( g => { if ( g . pos == null ) return ; const wrapEl = docume…" at bounding box center [850, 523] width 972 height 773
paste textarea
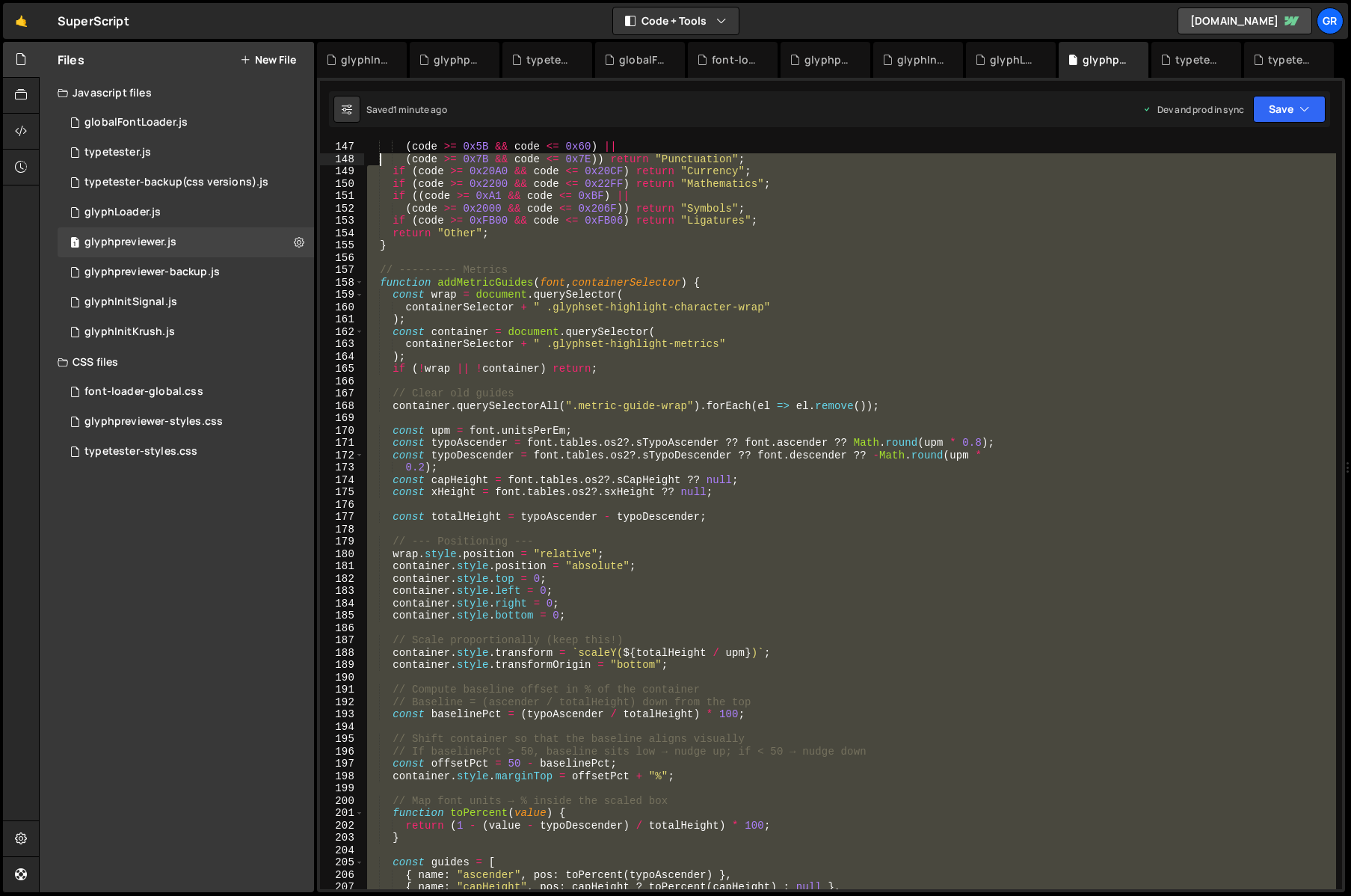
scroll to position [1801, 0]
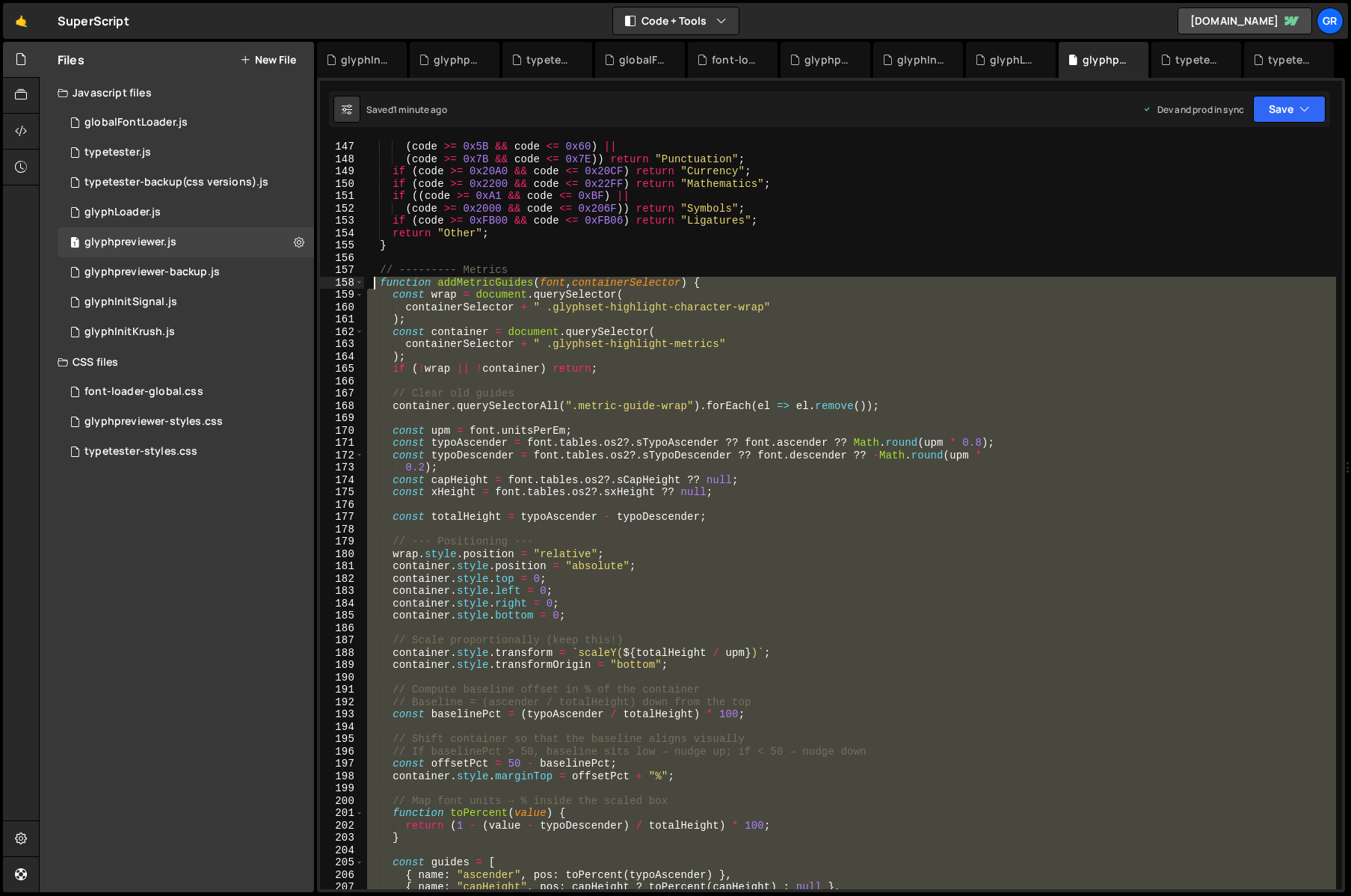
drag, startPoint x: 467, startPoint y: 606, endPoint x: 374, endPoint y: 286, distance: 333.2
click at [374, 286] on div "( code >= 0x5B && code <= 0x60 ) || ( code >= 0x7B && code <= 0x7E )) return "P…" at bounding box center [850, 527] width 972 height 773
type textarea "function addMetricGuides(font, containerSelector) { const wrap = document.query…"
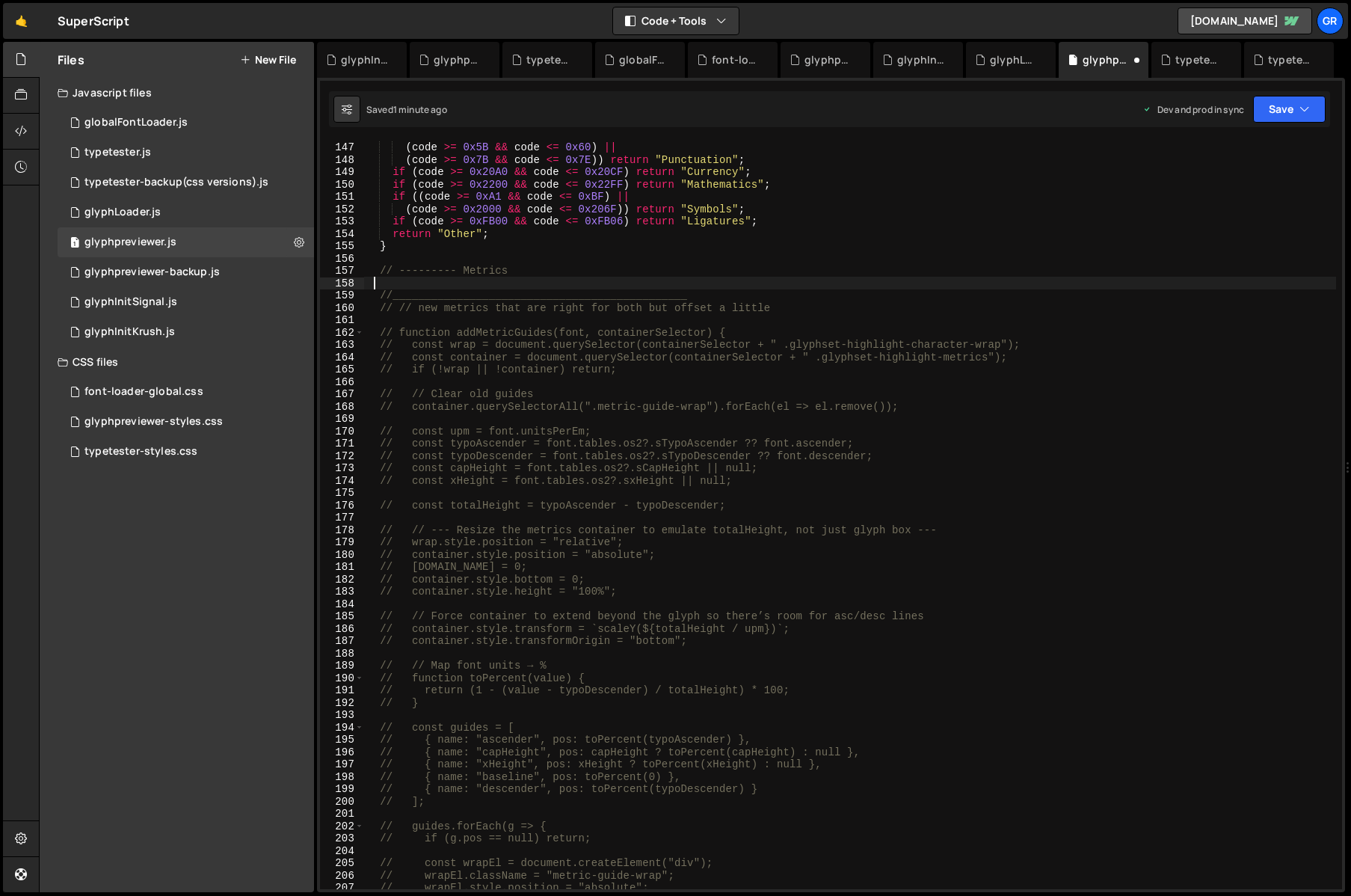
scroll to position [1801, 0]
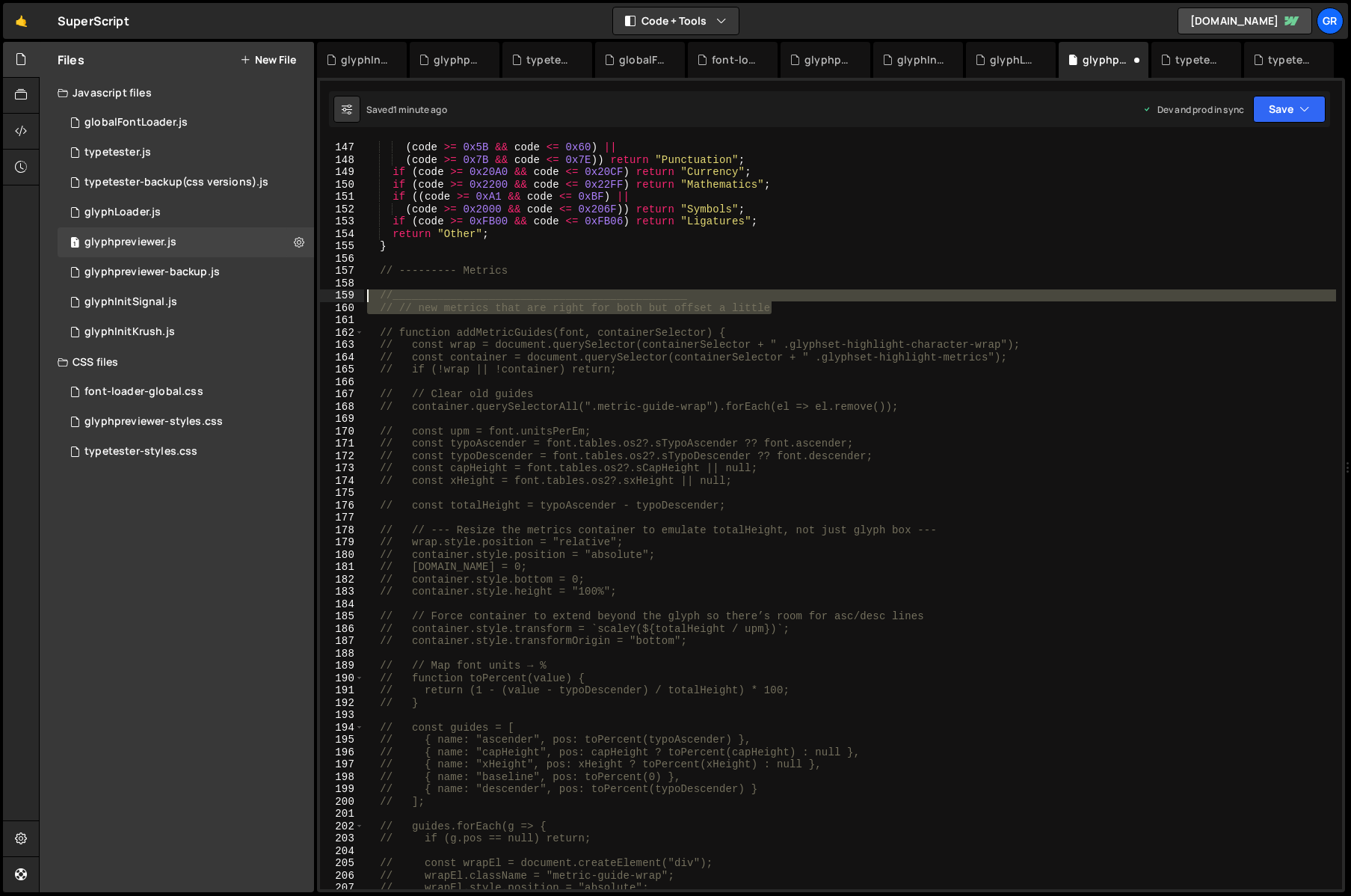
drag, startPoint x: 780, startPoint y: 307, endPoint x: 368, endPoint y: 291, distance: 412.4
click at [368, 291] on div "( code >= 0x3A && code <= 0x40 ) || ( code >= 0x5B && code <= 0x60 ) || ( code …" at bounding box center [850, 515] width 972 height 773
click at [384, 292] on div "( code >= 0x3A && code <= 0x40 ) || ( code >= 0x5B && code <= 0x60 ) || ( code …" at bounding box center [850, 515] width 972 height 749
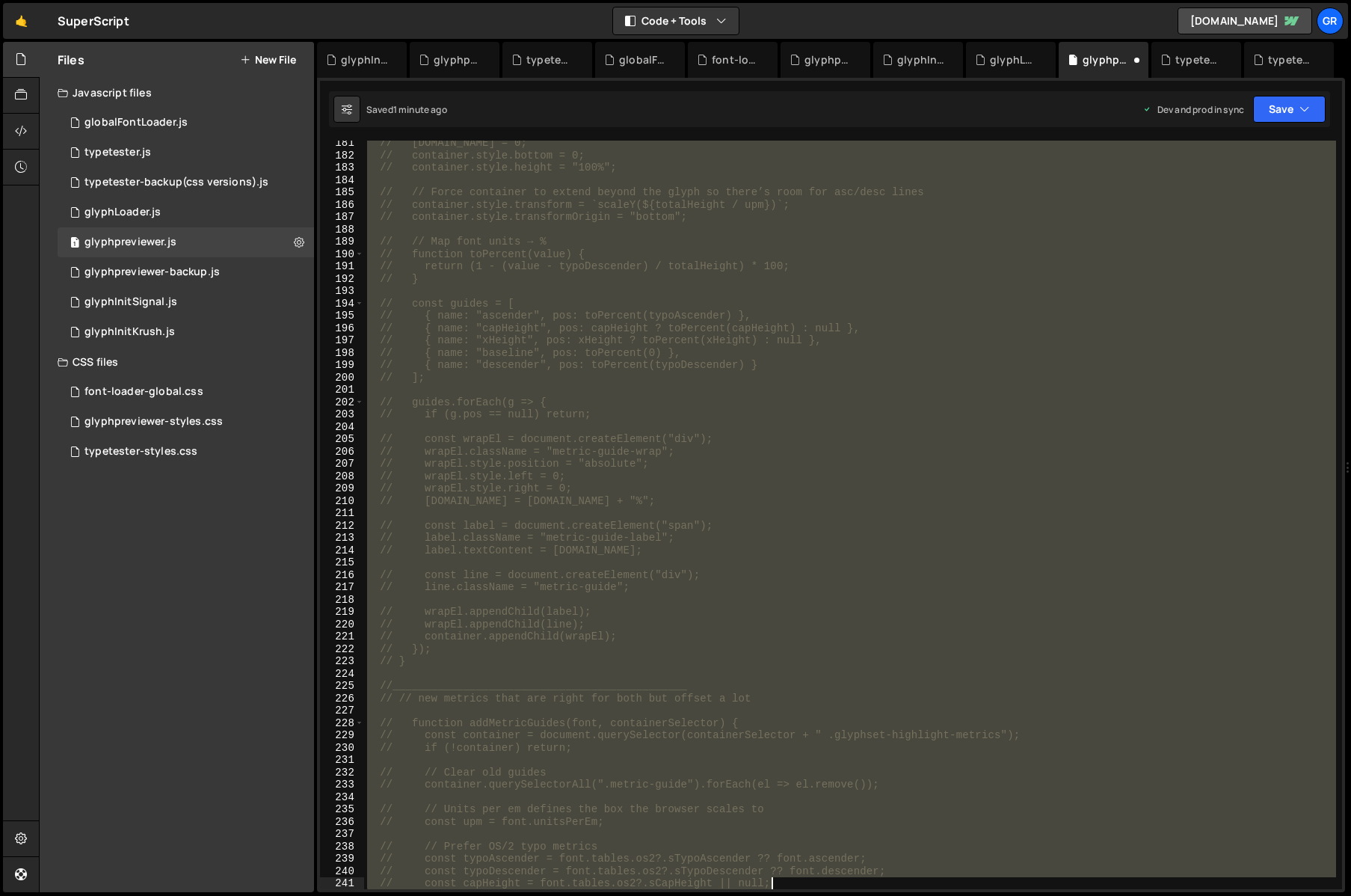
scroll to position [2509, 0]
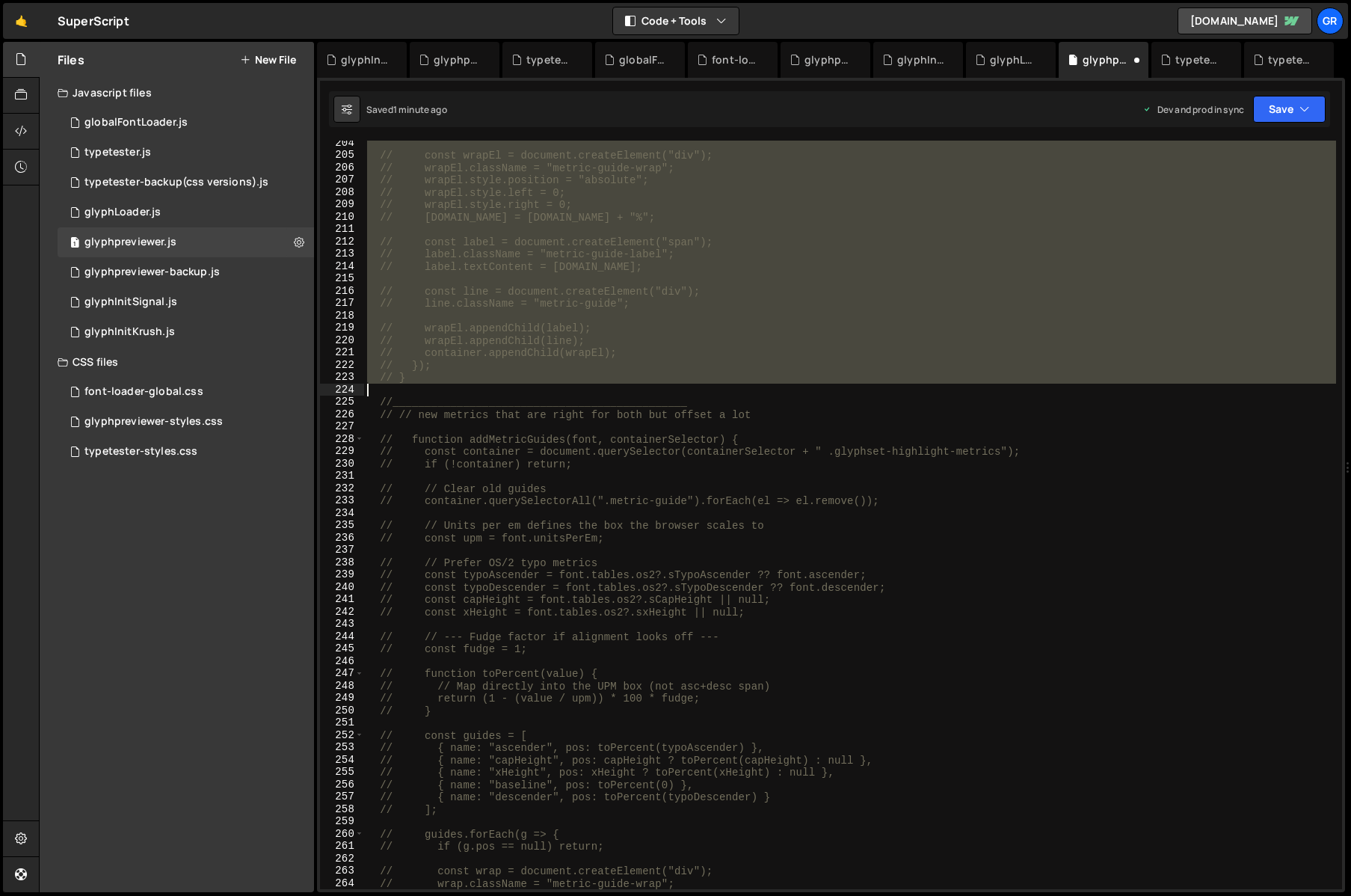
drag, startPoint x: 378, startPoint y: 331, endPoint x: 605, endPoint y: 384, distance: 233.3
click at [605, 384] on div "// const wrapEl = document.createElement("div"); // wrapEl.className = "metric-…" at bounding box center [850, 523] width 972 height 773
type textarea "}"
